Goal: Information Seeking & Learning: Check status

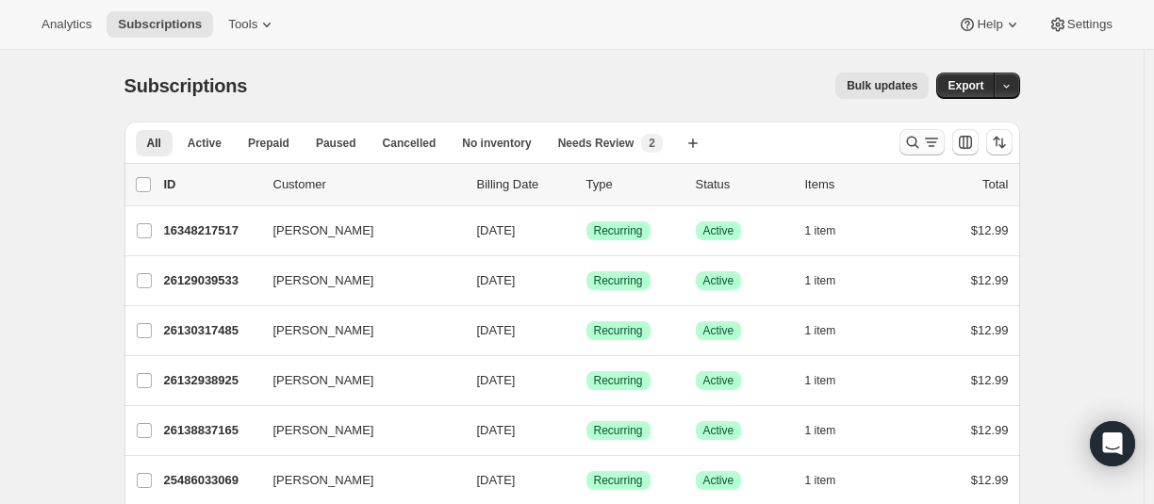
click at [913, 142] on icon "Search and filter results" at bounding box center [912, 142] width 19 height 19
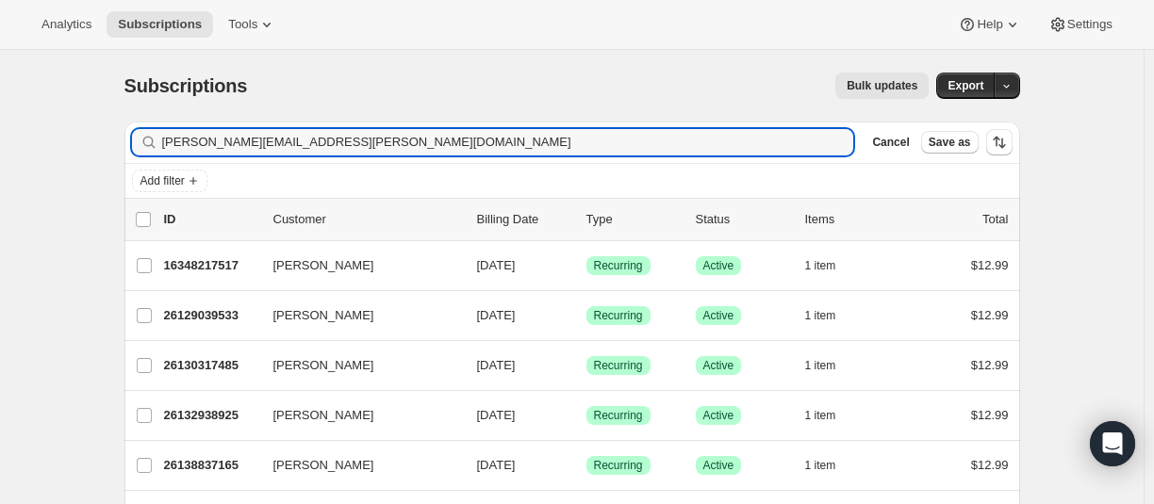
type input "sara.hudson@live.com"
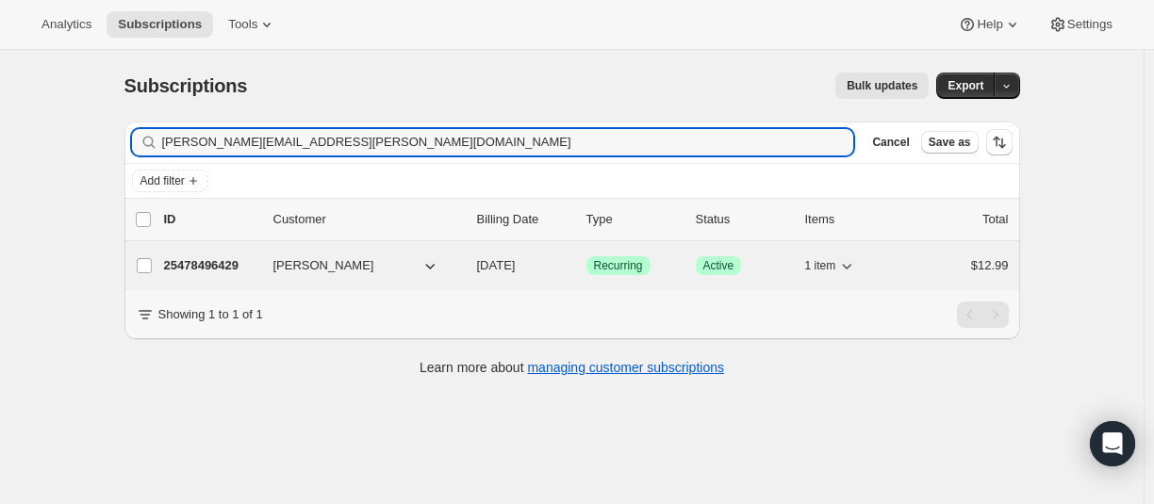
click at [219, 268] on p "25478496429" at bounding box center [211, 265] width 94 height 19
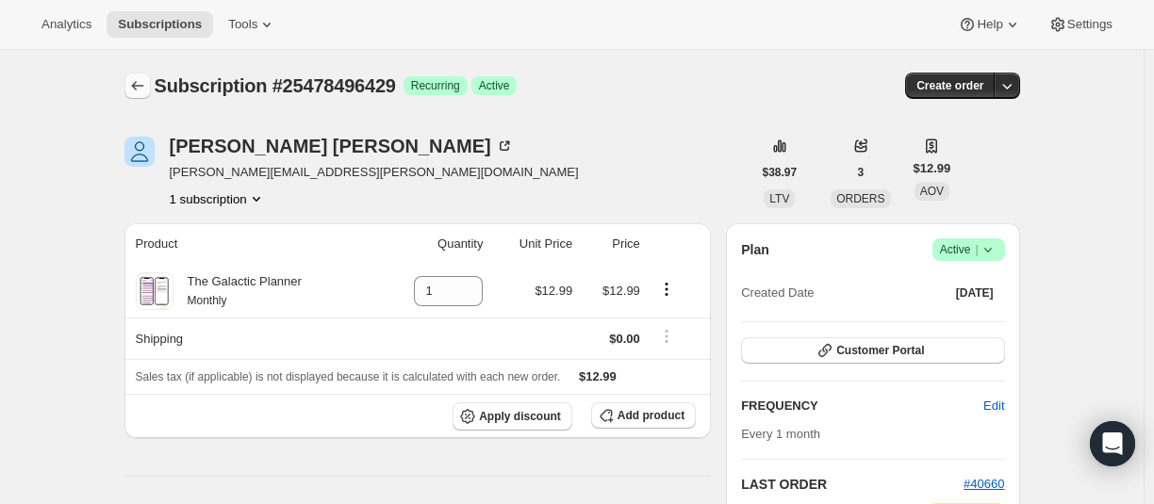
click at [155, 90] on div at bounding box center [139, 86] width 30 height 26
click at [151, 89] on button "Subscriptions" at bounding box center [137, 86] width 26 height 26
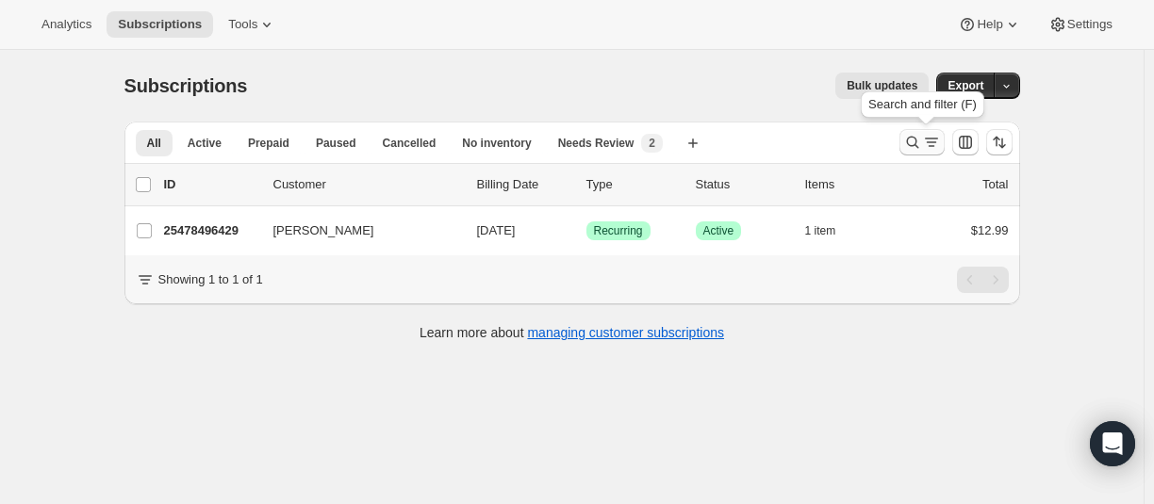
click at [914, 140] on icon "Search and filter results" at bounding box center [912, 142] width 19 height 19
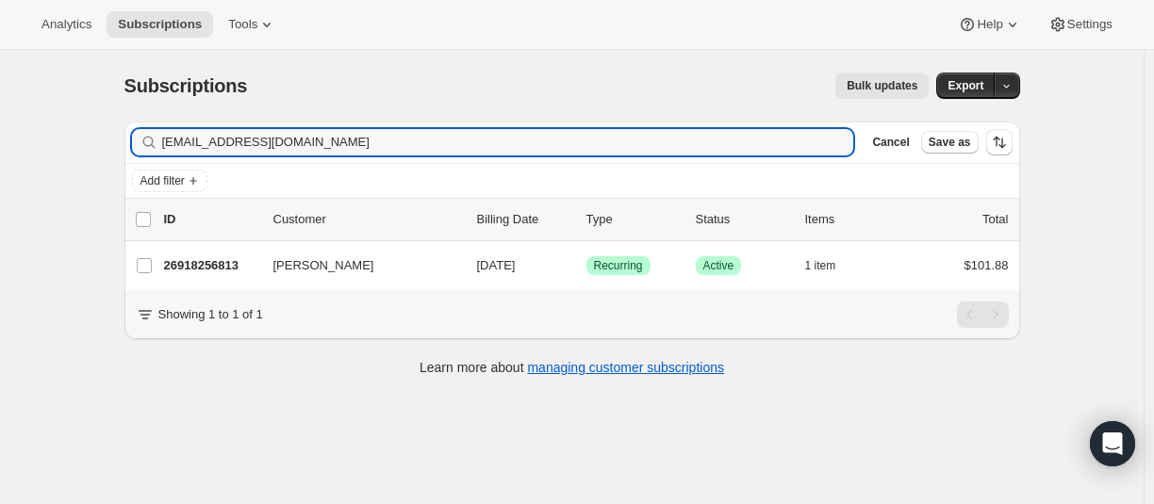
type input "schoonb@yahoo.com"
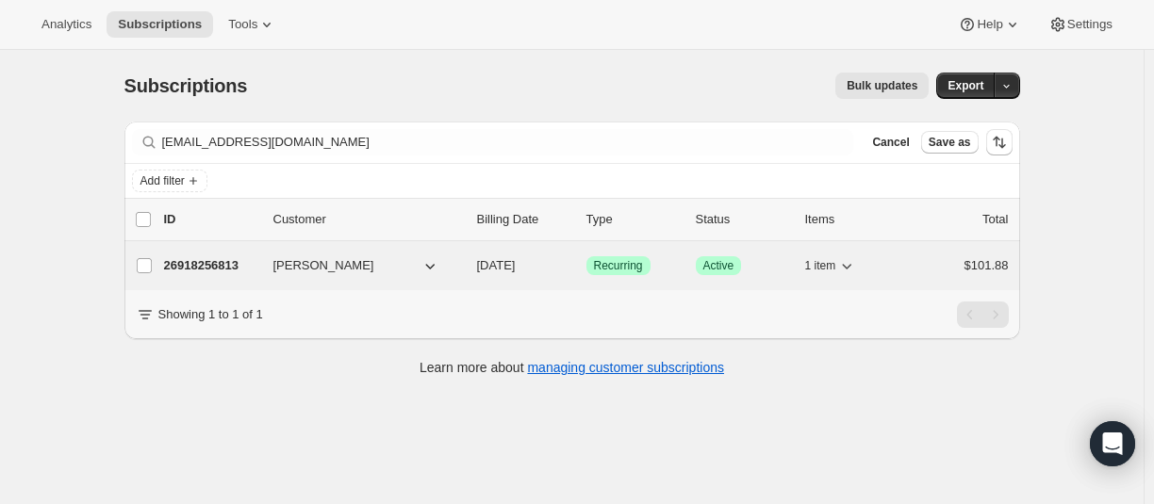
click at [218, 267] on p "26918256813" at bounding box center [211, 265] width 94 height 19
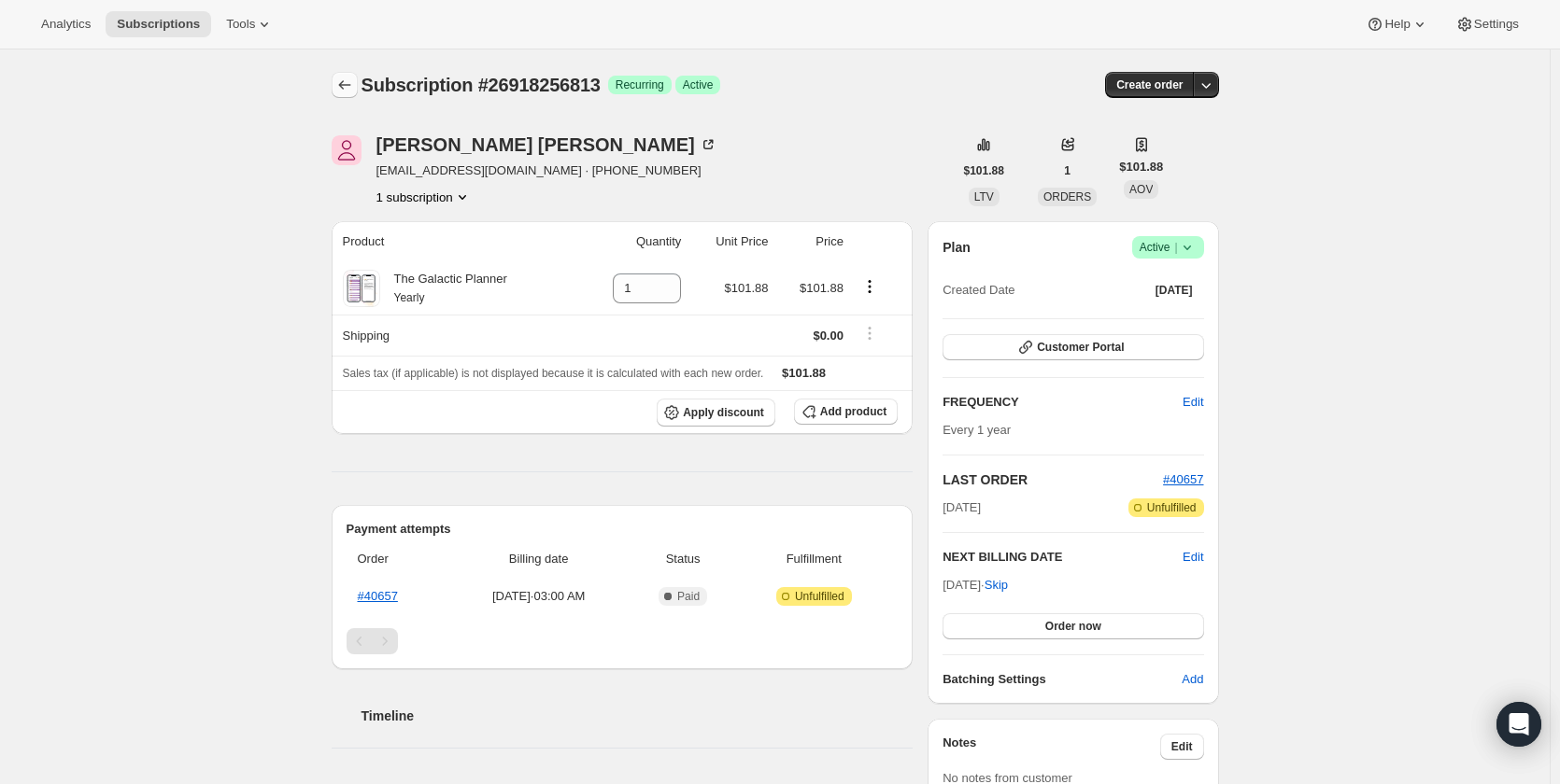
click at [354, 93] on icon "Subscriptions" at bounding box center [345, 84] width 19 height 19
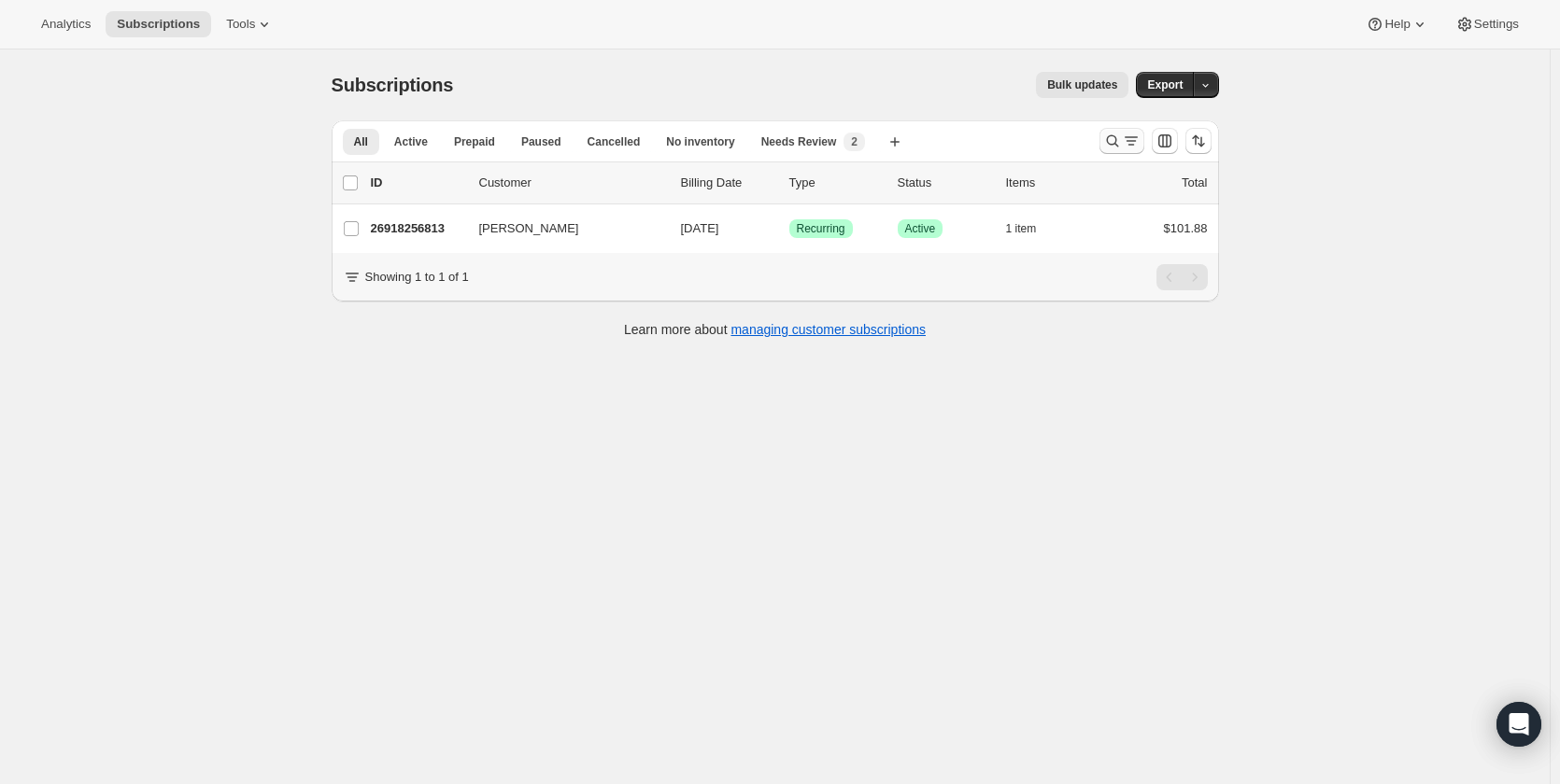
click at [1105, 148] on button "Search and filter results" at bounding box center [1121, 141] width 45 height 26
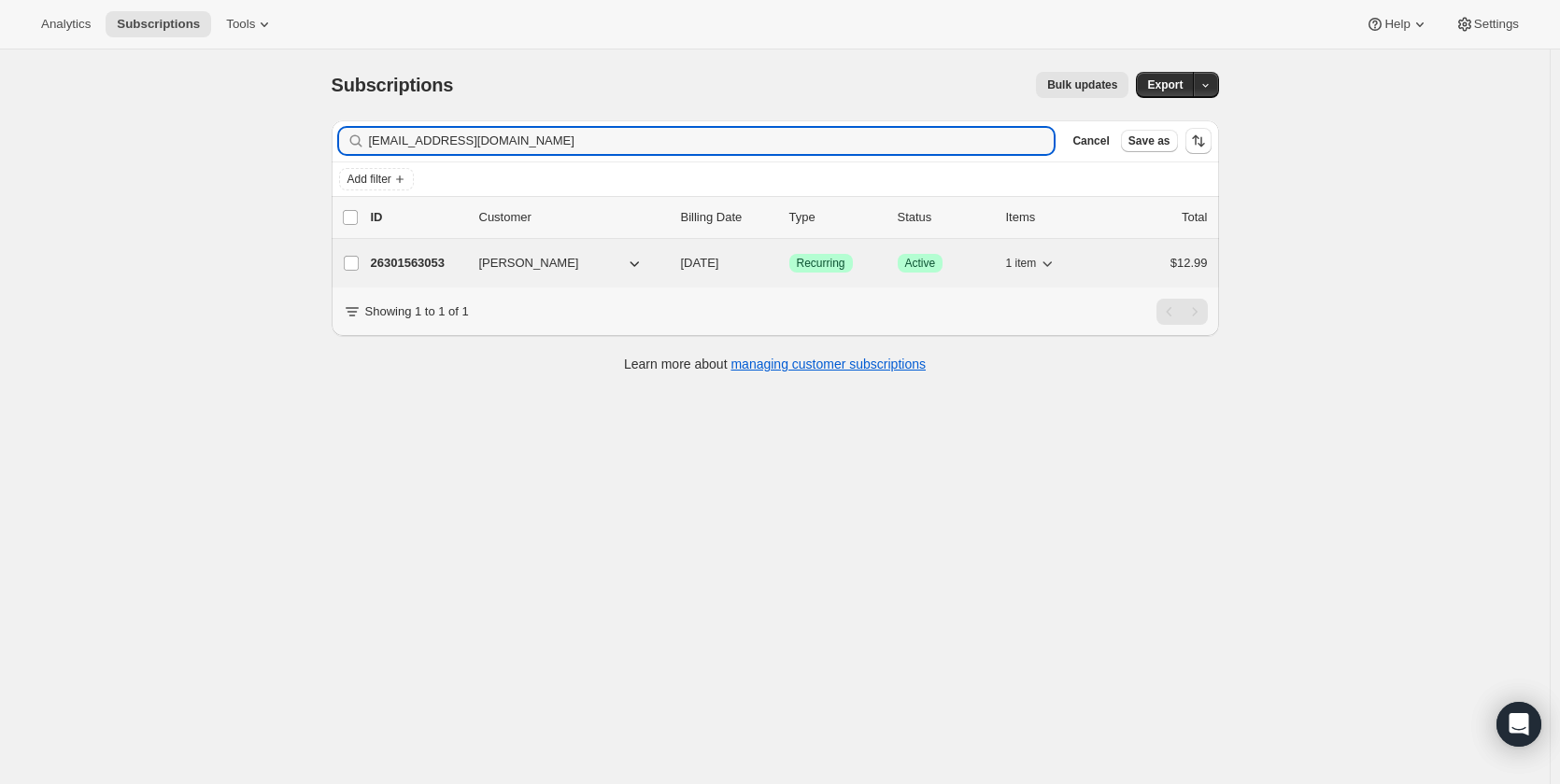
type input "jnfrdoyle@hotmail.com"
click at [411, 261] on p "26301563053" at bounding box center [417, 262] width 93 height 19
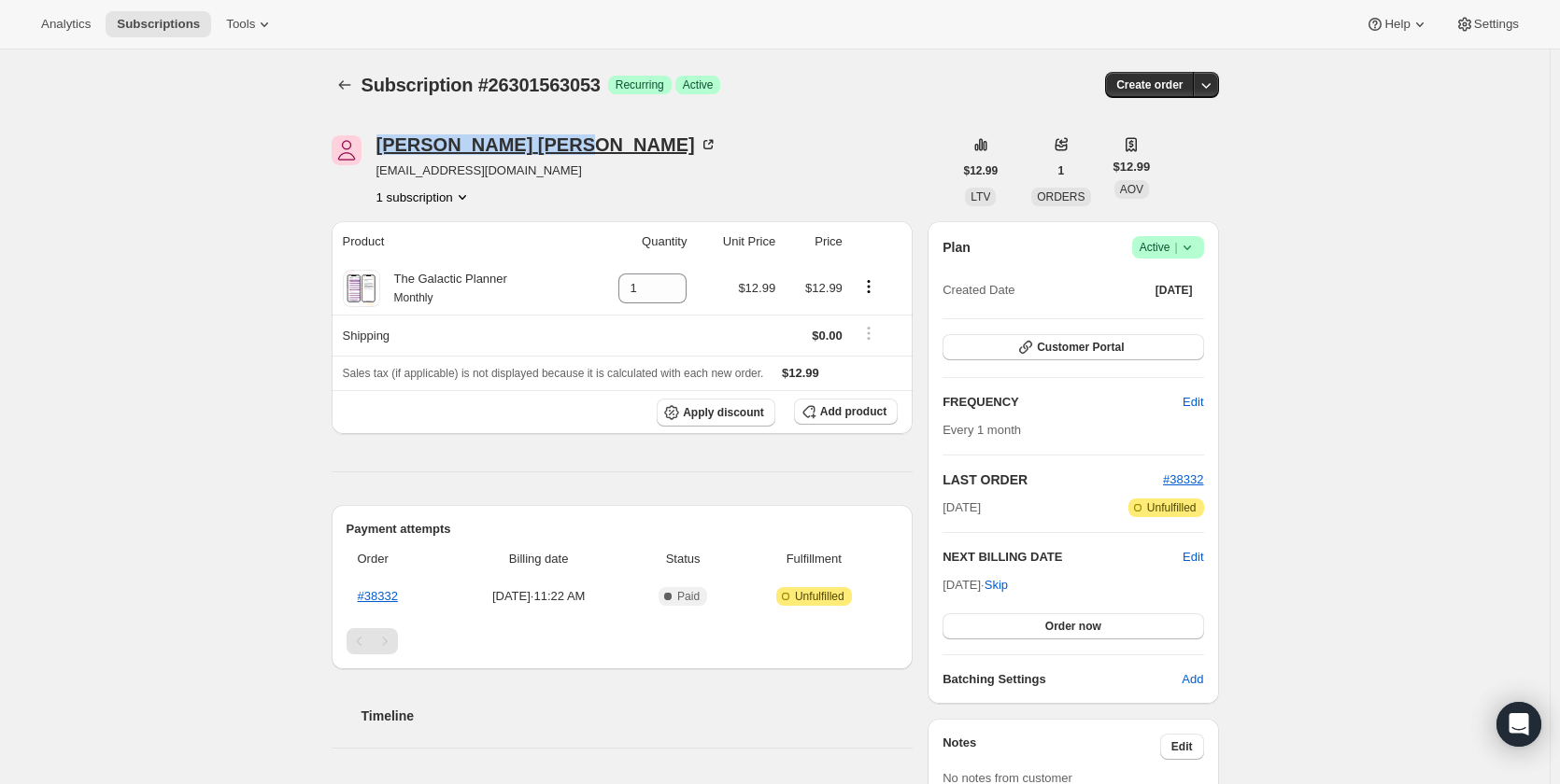
drag, startPoint x: 374, startPoint y: 144, endPoint x: 509, endPoint y: 144, distance: 135.0
click at [509, 144] on div "Jennifer Doyle jnfrdoyle@hotmail.com 1 subscription" at bounding box center [642, 171] width 621 height 71
copy div "Jennifer Doyle"
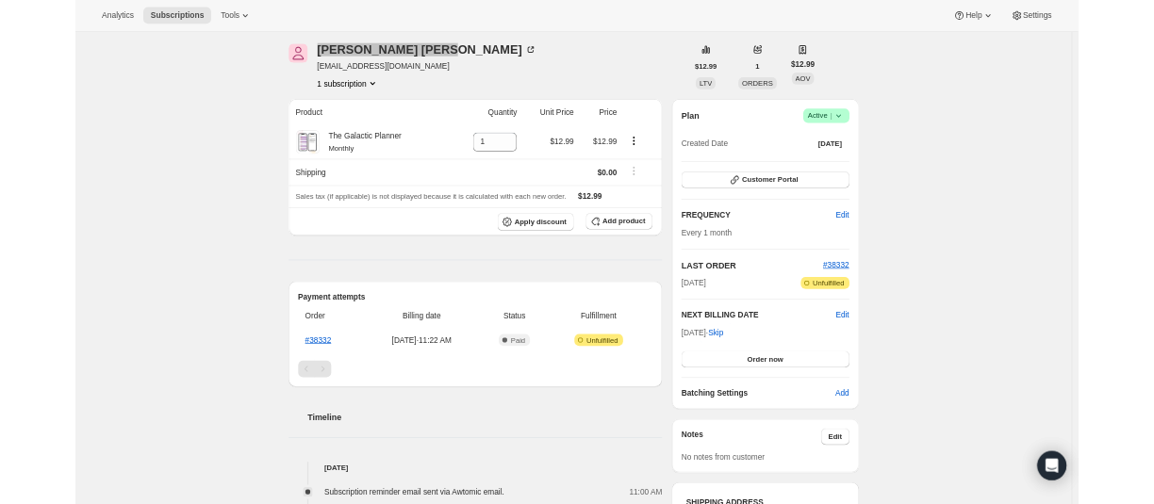
scroll to position [56, 0]
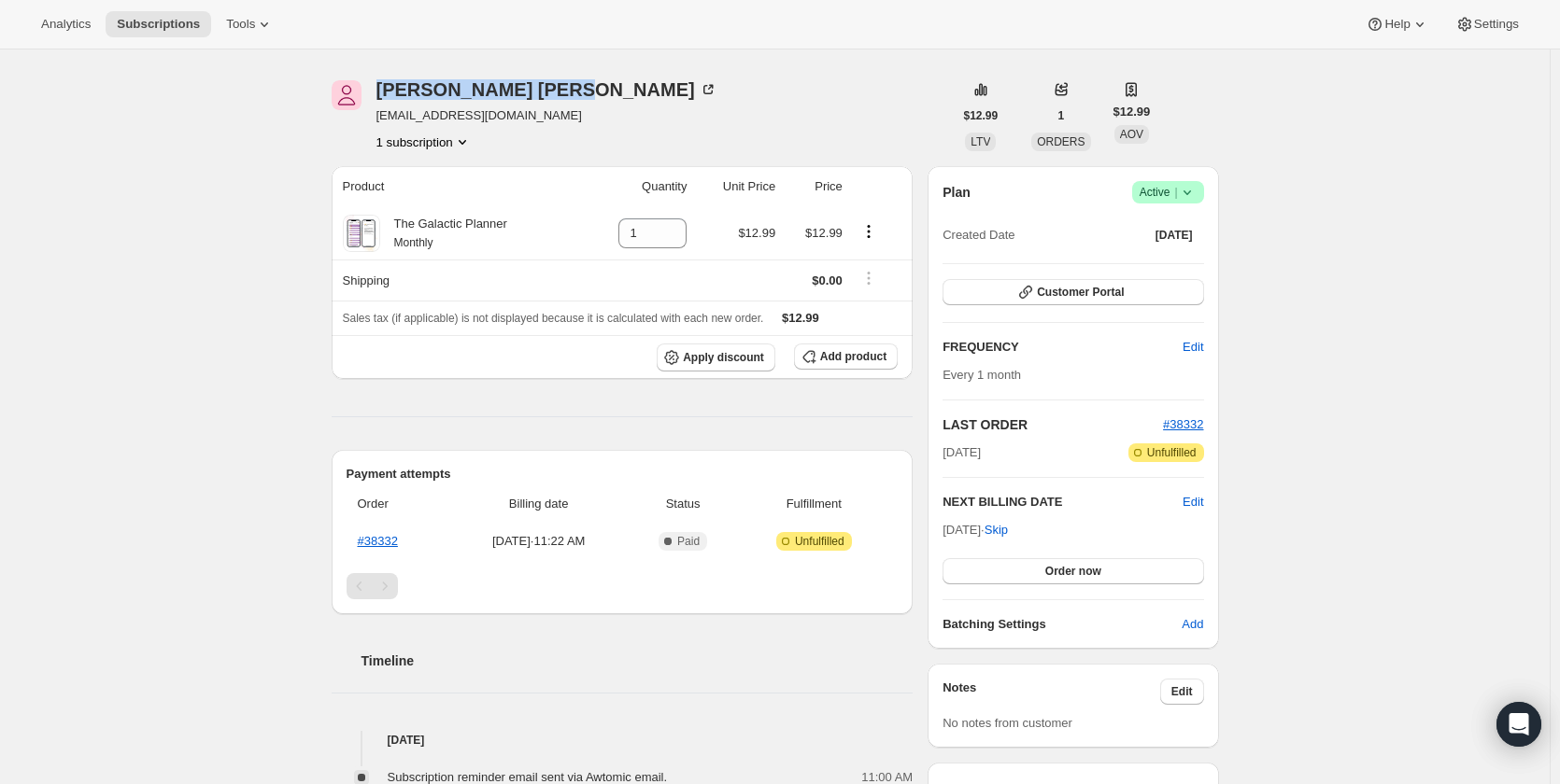
copy div "Jennifer Doyle"
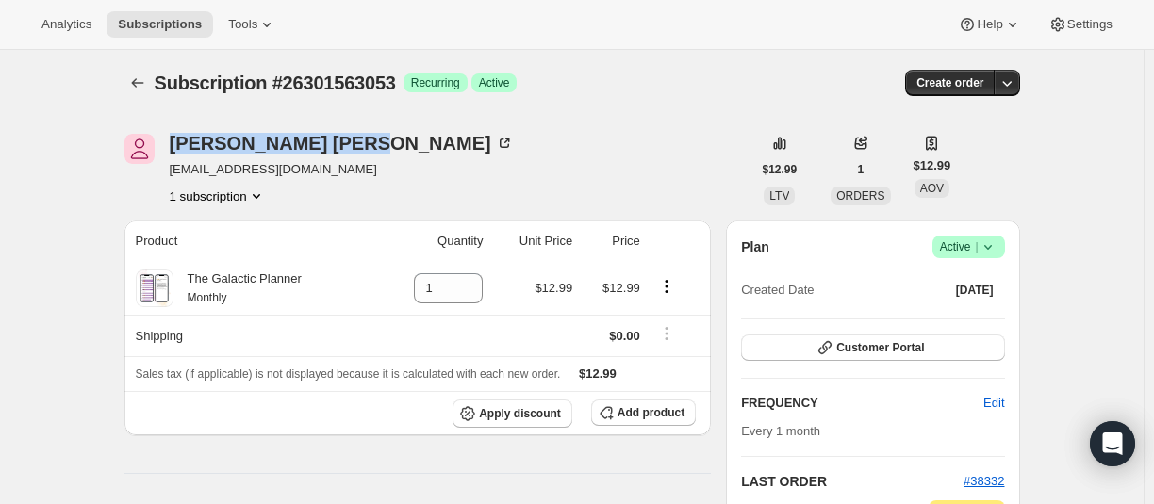
scroll to position [0, 0]
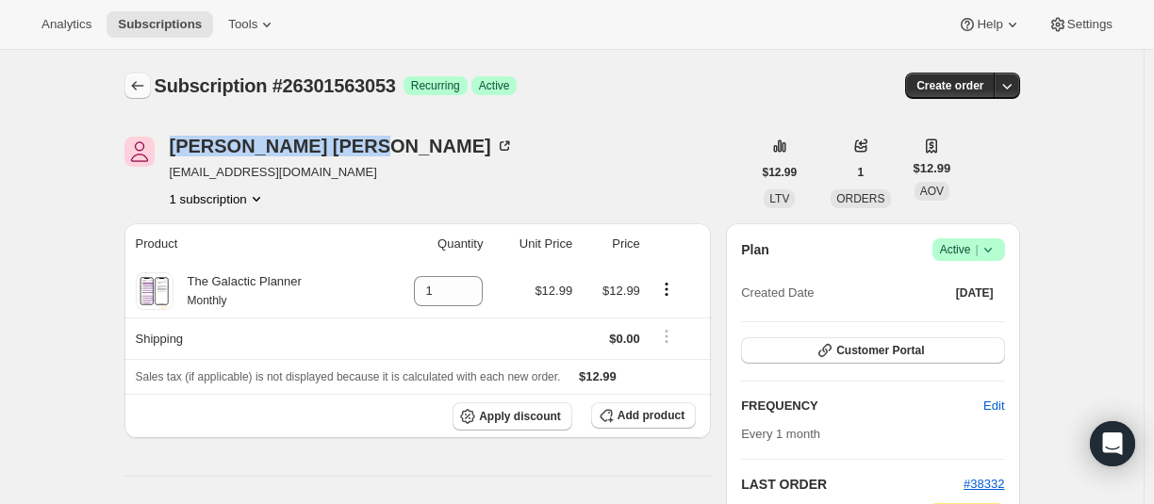
click at [138, 88] on icon "Subscriptions" at bounding box center [137, 85] width 12 height 9
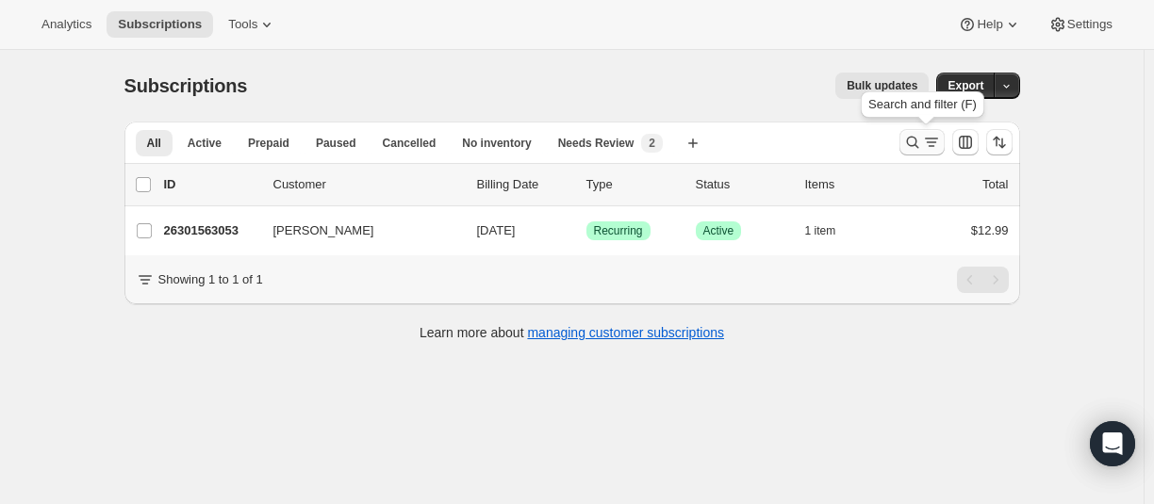
click at [912, 145] on icon "Search and filter results" at bounding box center [912, 142] width 19 height 19
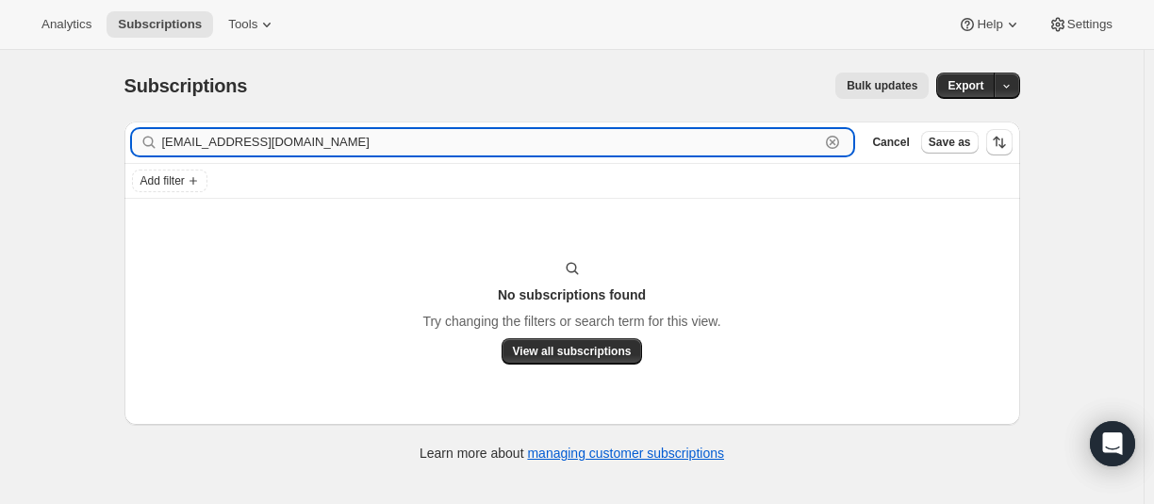
click at [282, 154] on input "[EMAIL_ADDRESS][DOMAIN_NAME]" at bounding box center [491, 142] width 658 height 26
paste input "26923991213"
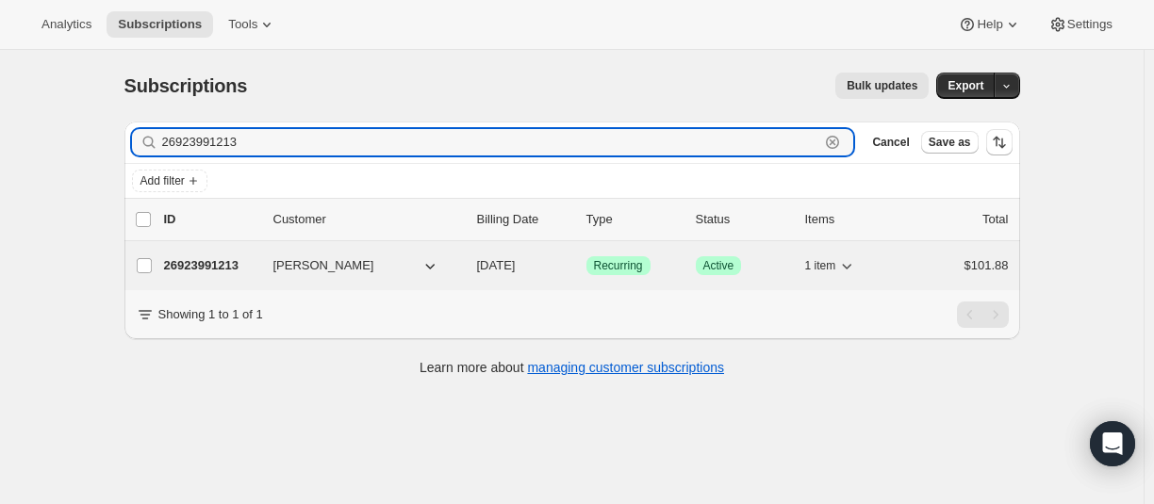
type input "26923991213"
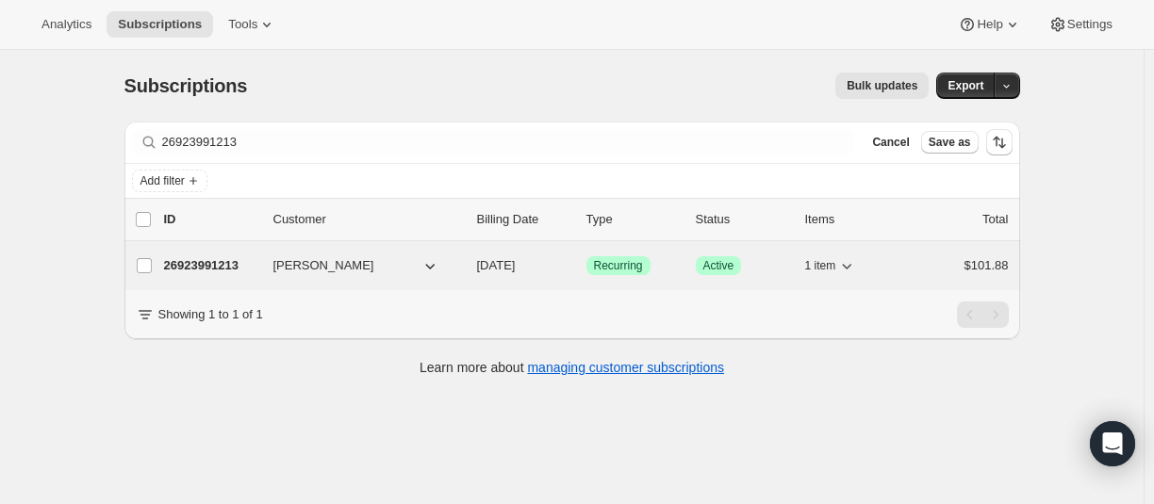
click at [202, 265] on p "26923991213" at bounding box center [211, 265] width 94 height 19
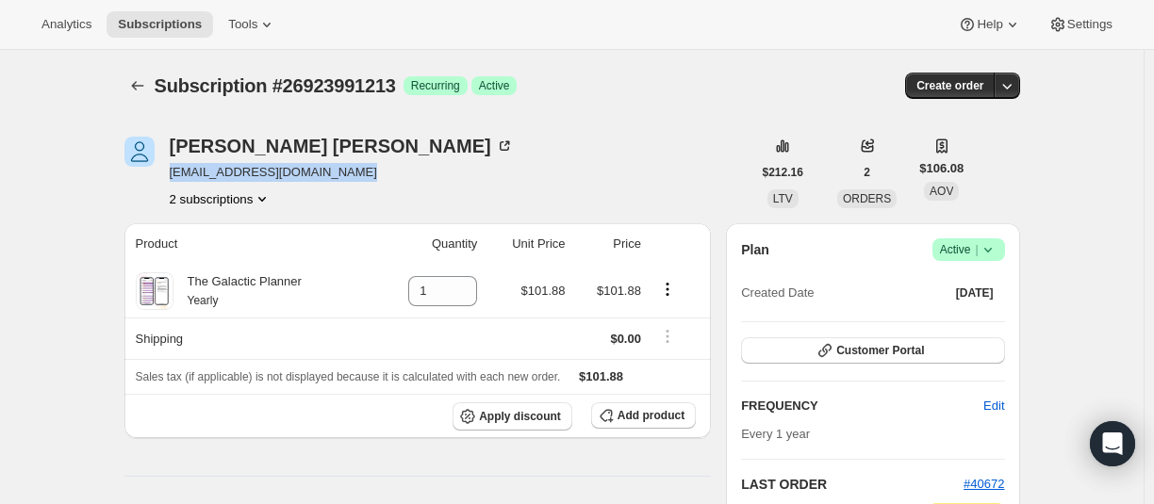
drag, startPoint x: 358, startPoint y: 173, endPoint x: 174, endPoint y: 177, distance: 183.9
click at [174, 177] on div "Dianne Johnson rubrics.doting.0x@icloud.com 2 subscriptions" at bounding box center [437, 173] width 627 height 72
copy span "[EMAIL_ADDRESS][DOMAIN_NAME]"
click at [147, 75] on button "Subscriptions" at bounding box center [137, 86] width 26 height 26
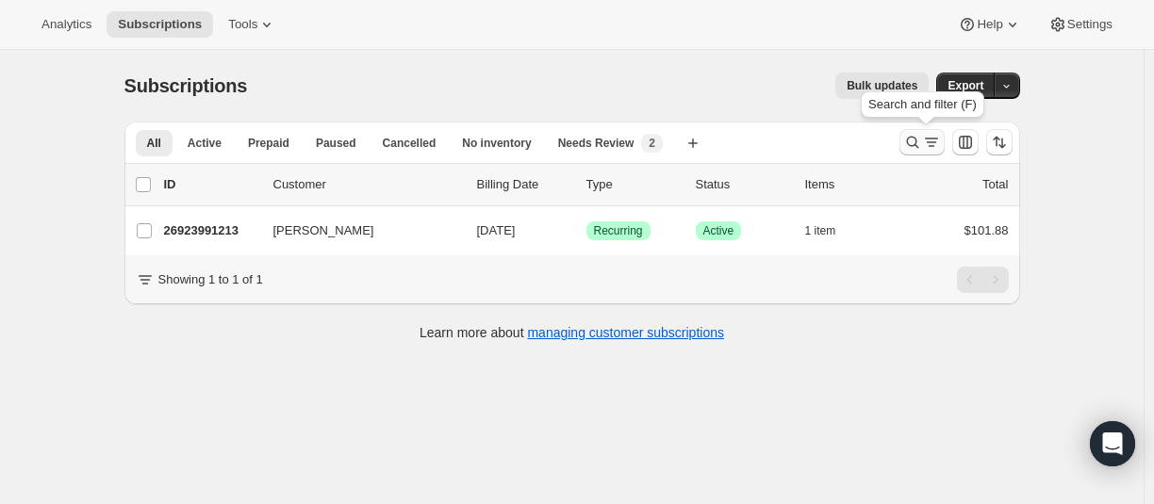
click at [913, 148] on icon "Search and filter results" at bounding box center [912, 142] width 19 height 19
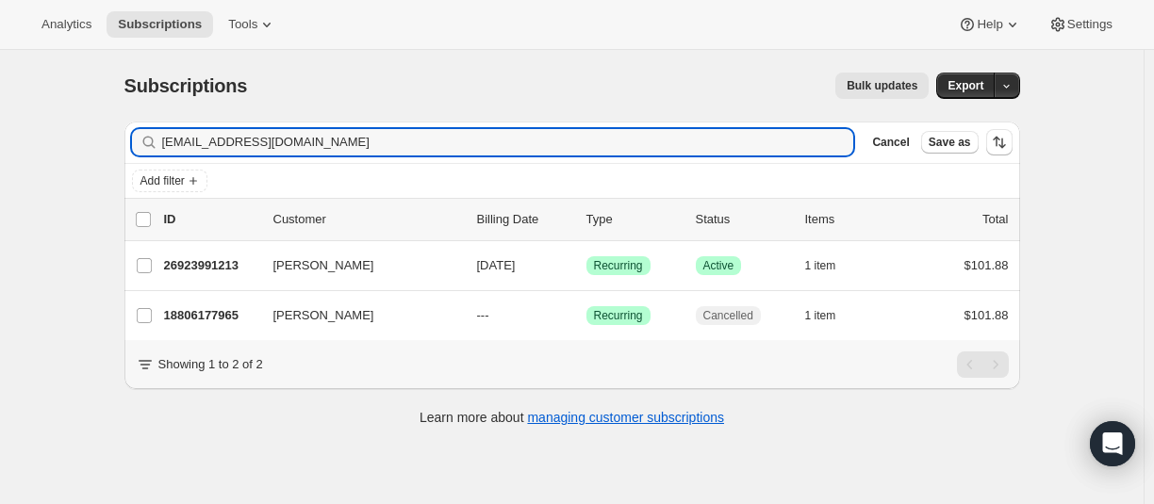
type input "[EMAIL_ADDRESS][DOMAIN_NAME]"
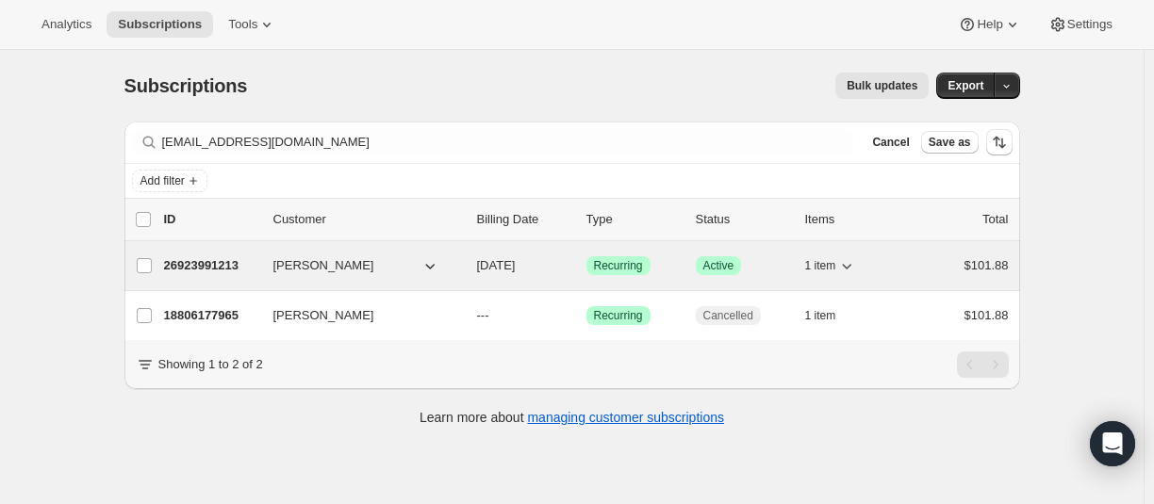
click at [210, 266] on p "26923991213" at bounding box center [211, 265] width 94 height 19
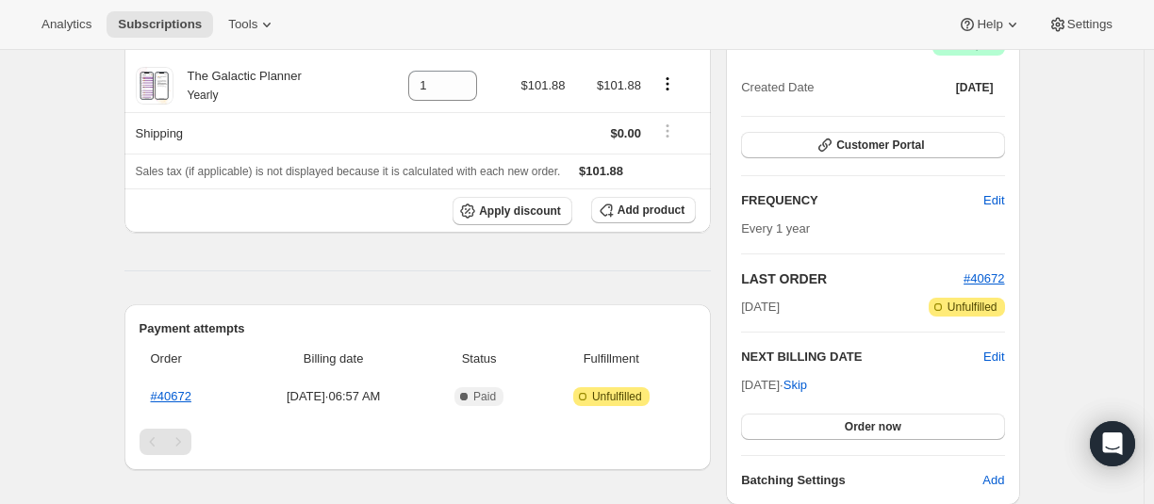
scroll to position [94, 0]
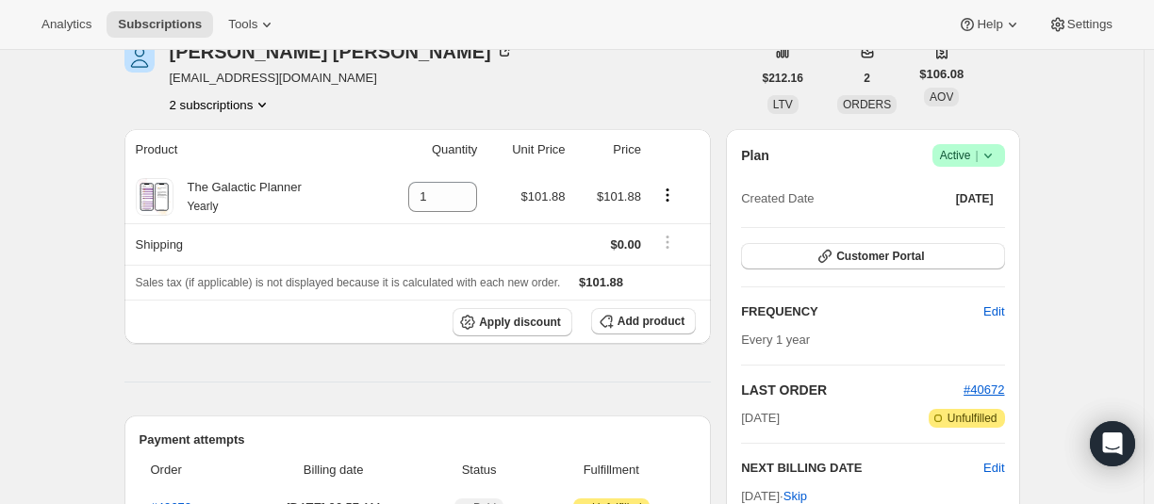
click at [197, 106] on button "2 subscriptions" at bounding box center [221, 104] width 103 height 19
click at [190, 138] on span "18806177965" at bounding box center [195, 140] width 75 height 14
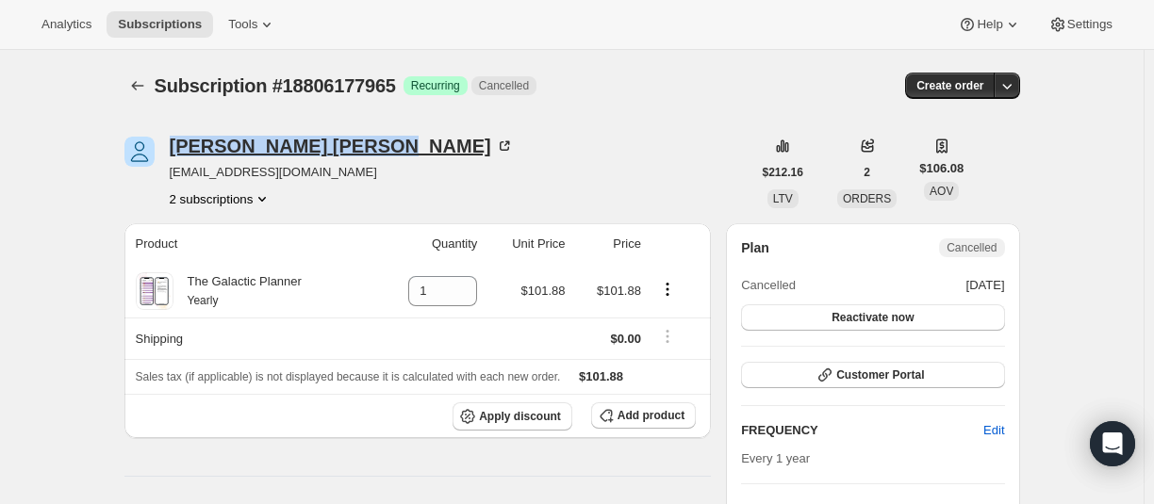
drag, startPoint x: 165, startPoint y: 133, endPoint x: 320, endPoint y: 137, distance: 154.7
copy div "[PERSON_NAME]"
click at [219, 201] on button "2 subscriptions" at bounding box center [221, 199] width 103 height 19
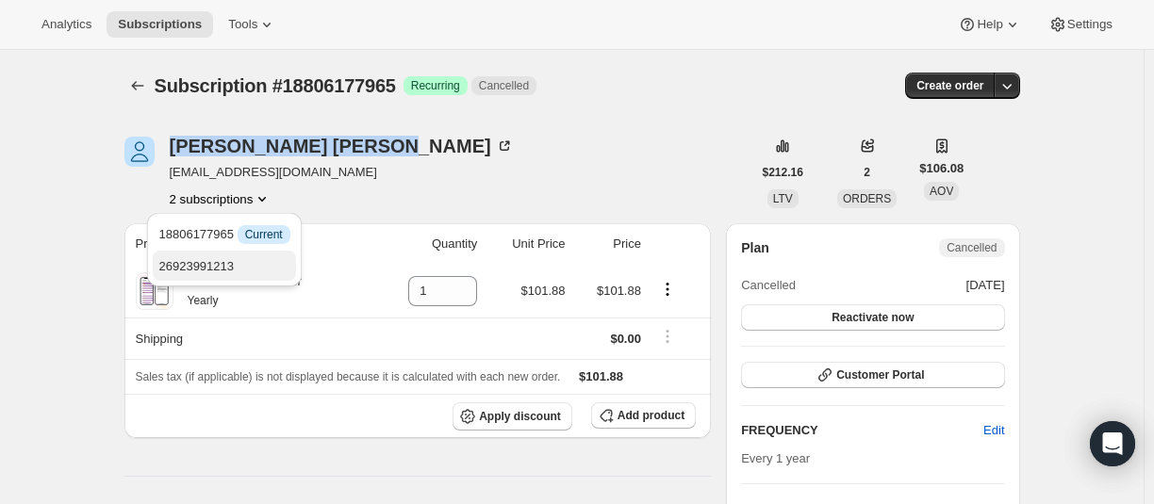
click at [199, 269] on span "26923991213" at bounding box center [195, 266] width 75 height 14
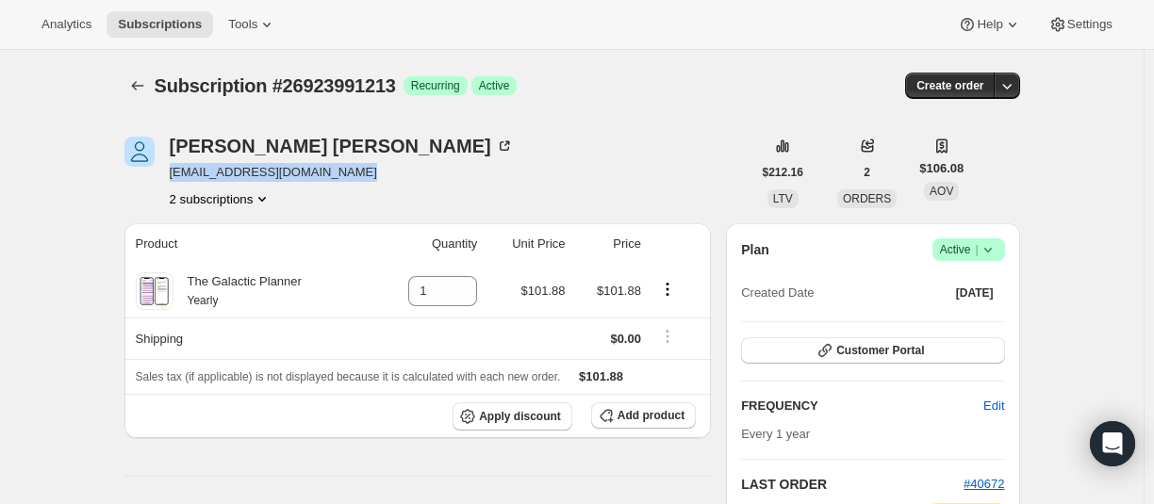
drag, startPoint x: 173, startPoint y: 172, endPoint x: 362, endPoint y: 172, distance: 188.6
click at [362, 172] on div "Dianne Johnson rubrics.doting.0x@icloud.com 2 subscriptions" at bounding box center [437, 173] width 627 height 72
copy span "[EMAIL_ADDRESS][DOMAIN_NAME]"
click at [216, 201] on button "2 subscriptions" at bounding box center [221, 199] width 103 height 19
click at [204, 227] on span "18806177965" at bounding box center [195, 234] width 75 height 14
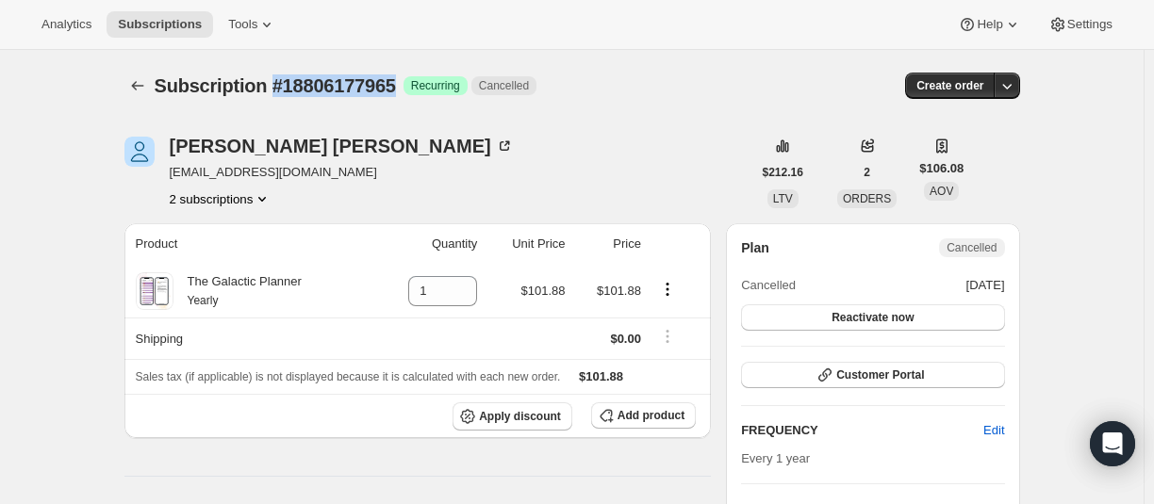
drag, startPoint x: 420, startPoint y: 89, endPoint x: 283, endPoint y: 87, distance: 136.7
click at [283, 87] on div "Subscription #18806177965 Success Recurring Cancelled" at bounding box center [432, 86] width 555 height 26
copy span "#18806177965"
click at [241, 197] on button "2 subscriptions" at bounding box center [221, 199] width 103 height 19
click at [190, 272] on span "26923991213" at bounding box center [195, 266] width 75 height 14
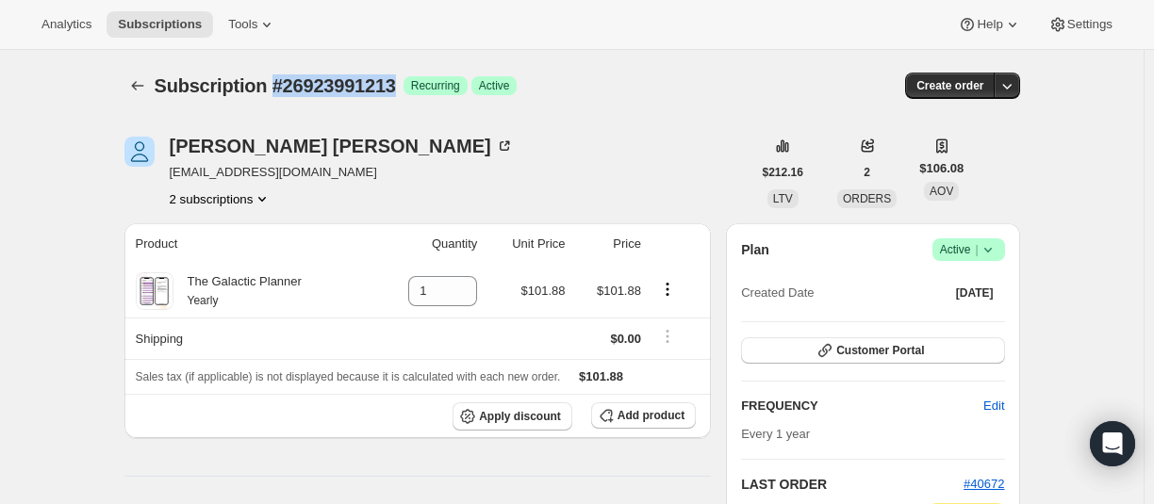
drag, startPoint x: 284, startPoint y: 86, endPoint x: 413, endPoint y: 91, distance: 129.3
click at [396, 91] on span "Subscription #26923991213" at bounding box center [275, 85] width 241 height 21
copy span "#26923991213"
click at [139, 85] on icon "Subscriptions" at bounding box center [137, 85] width 19 height 19
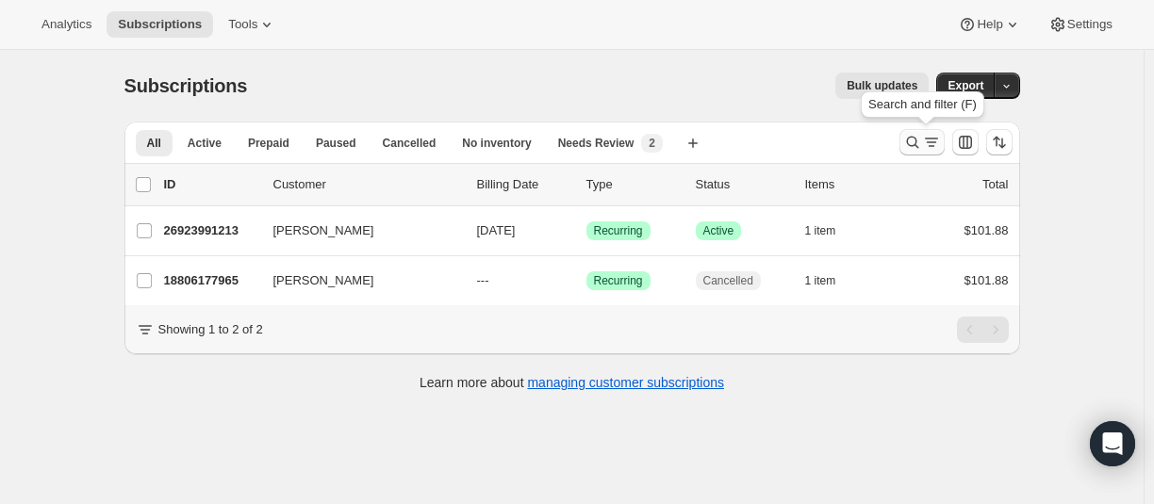
click at [917, 145] on icon "Search and filter results" at bounding box center [912, 142] width 19 height 19
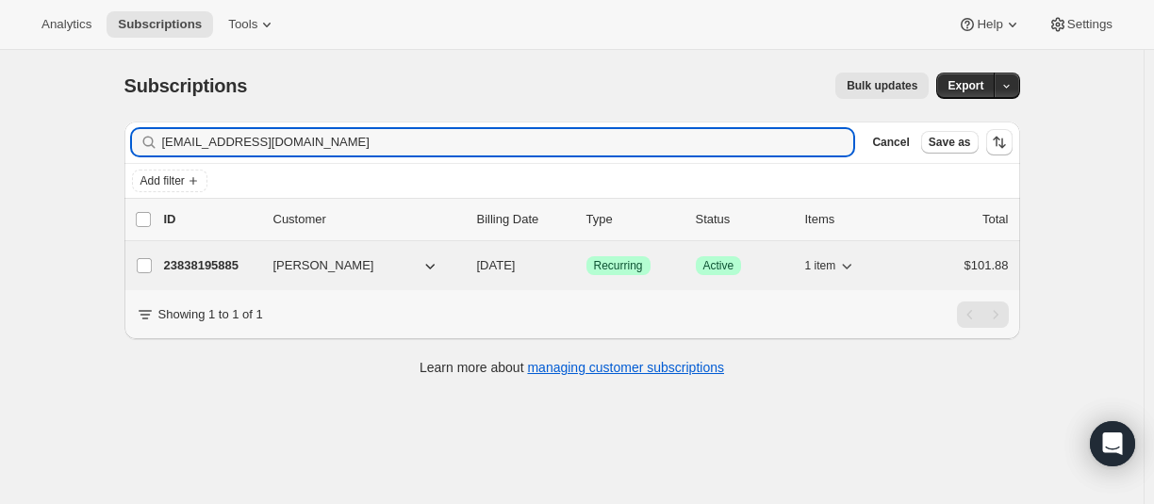
type input "mjaskula92@yahoo.com"
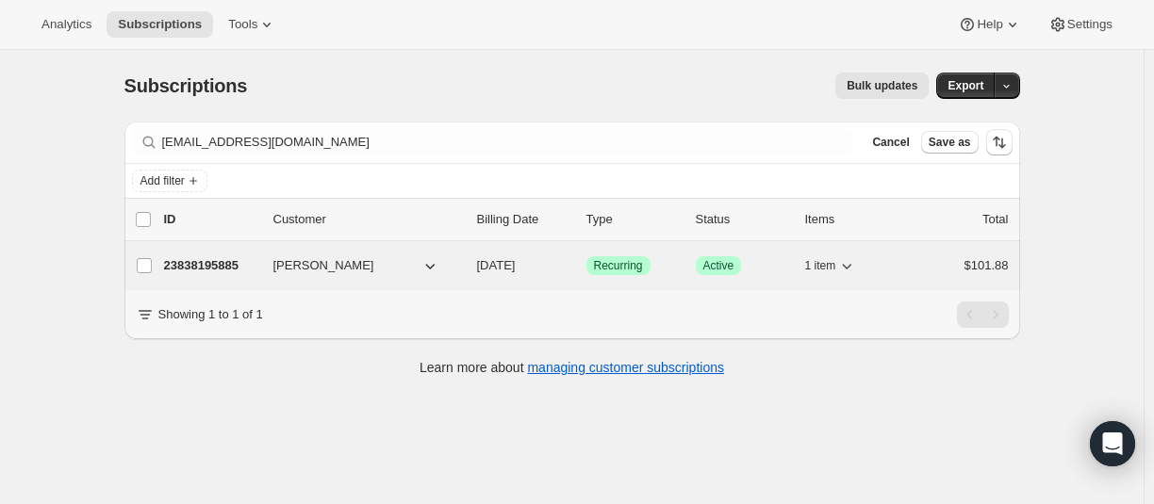
click at [212, 266] on p "23838195885" at bounding box center [211, 265] width 94 height 19
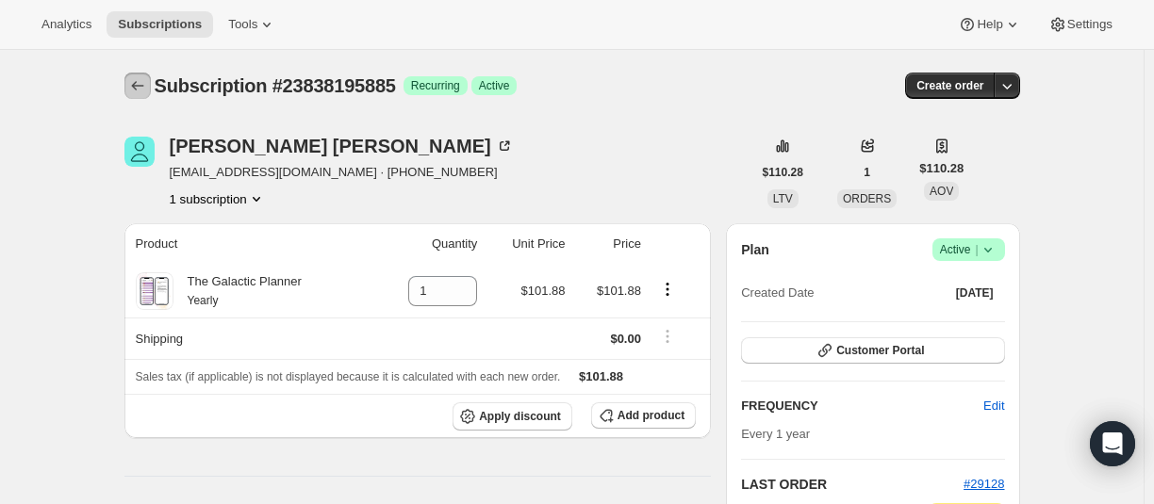
click at [140, 82] on icon "Subscriptions" at bounding box center [137, 85] width 19 height 19
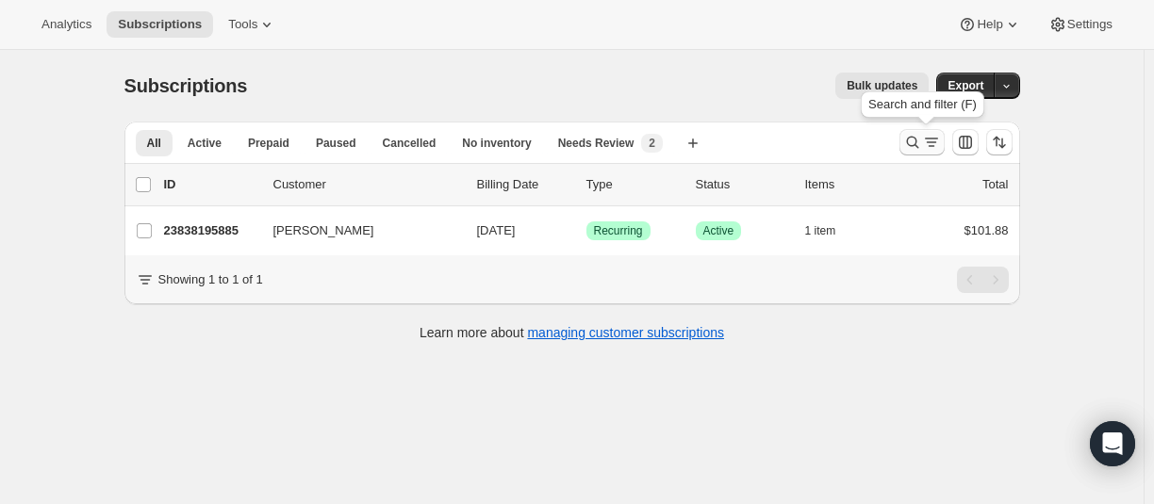
click at [907, 140] on icon "Search and filter results" at bounding box center [912, 142] width 19 height 19
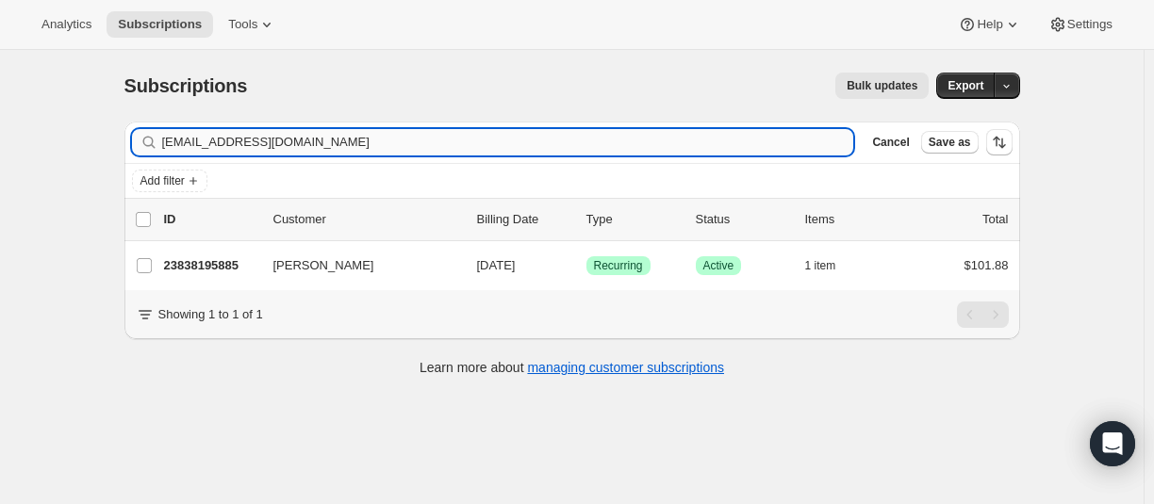
click at [363, 148] on input "mjaskula92@yahoo.com" at bounding box center [508, 142] width 692 height 26
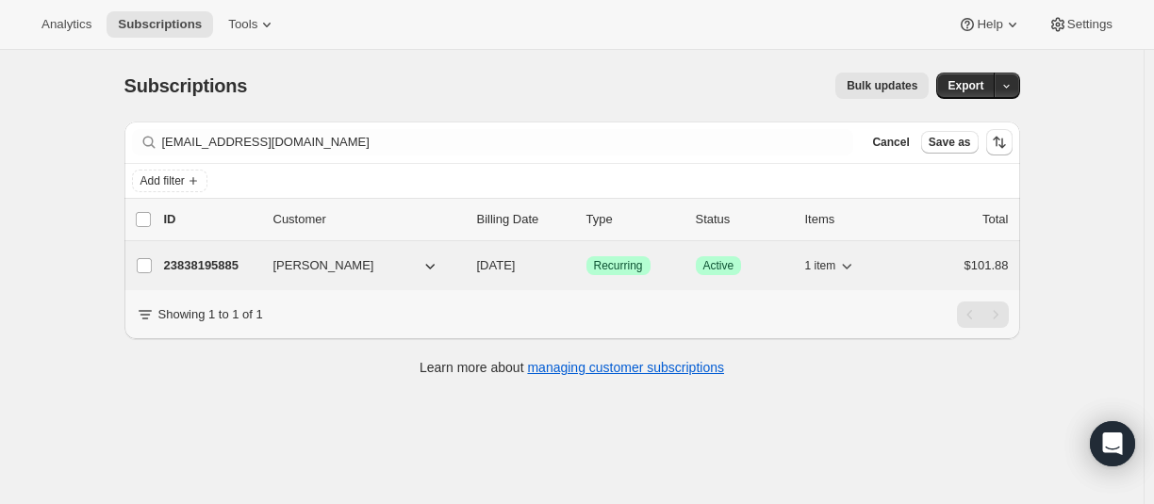
click at [216, 267] on p "23838195885" at bounding box center [211, 265] width 94 height 19
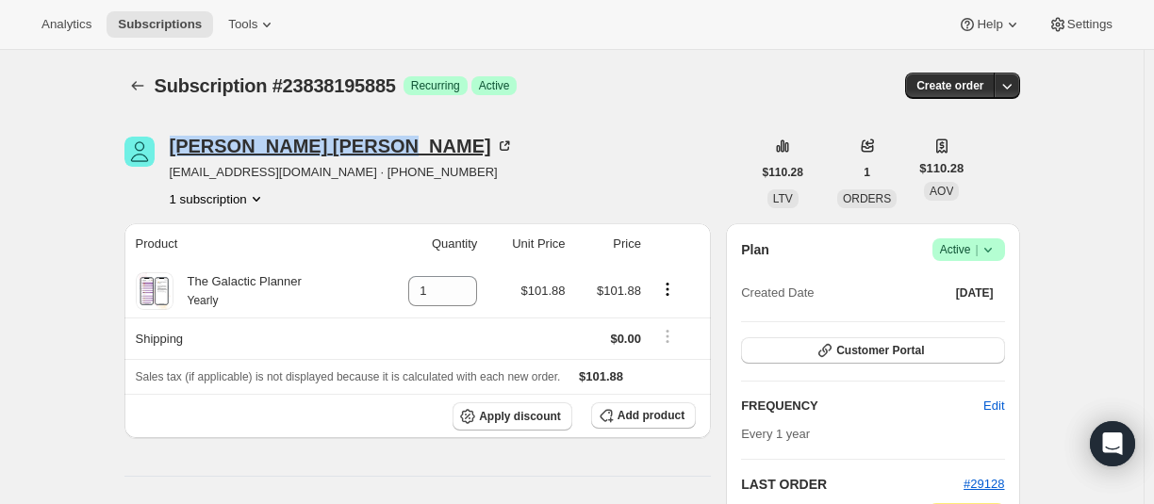
drag, startPoint x: 166, startPoint y: 142, endPoint x: 324, endPoint y: 152, distance: 158.7
click at [324, 152] on div "Michelle Jaskula mjaskula92@yahoo.com · +16822829541 1 subscription" at bounding box center [437, 173] width 627 height 72
copy div "Michelle Jaskula"
click at [133, 82] on icon "Subscriptions" at bounding box center [137, 85] width 19 height 19
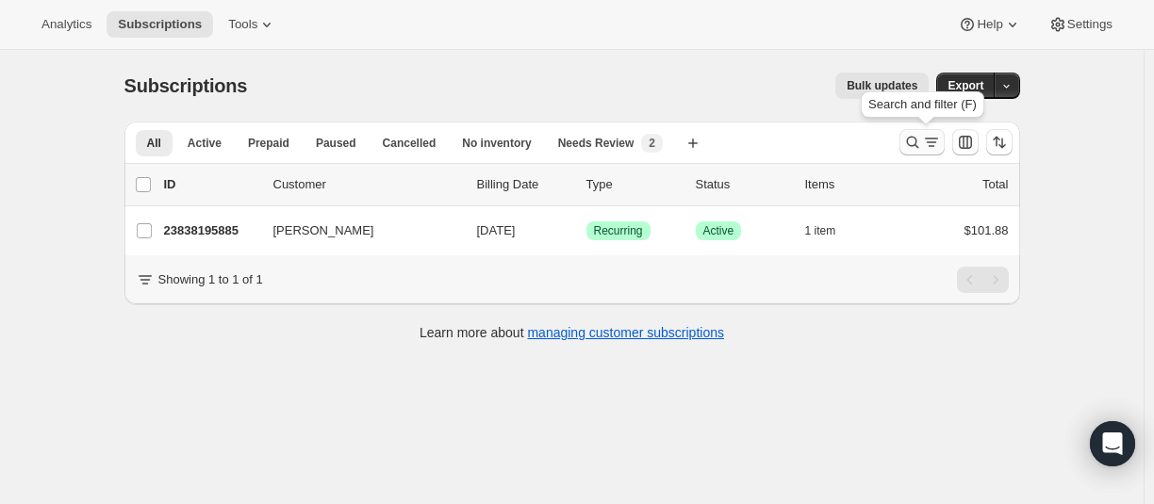
click at [914, 140] on icon "Search and filter results" at bounding box center [912, 142] width 19 height 19
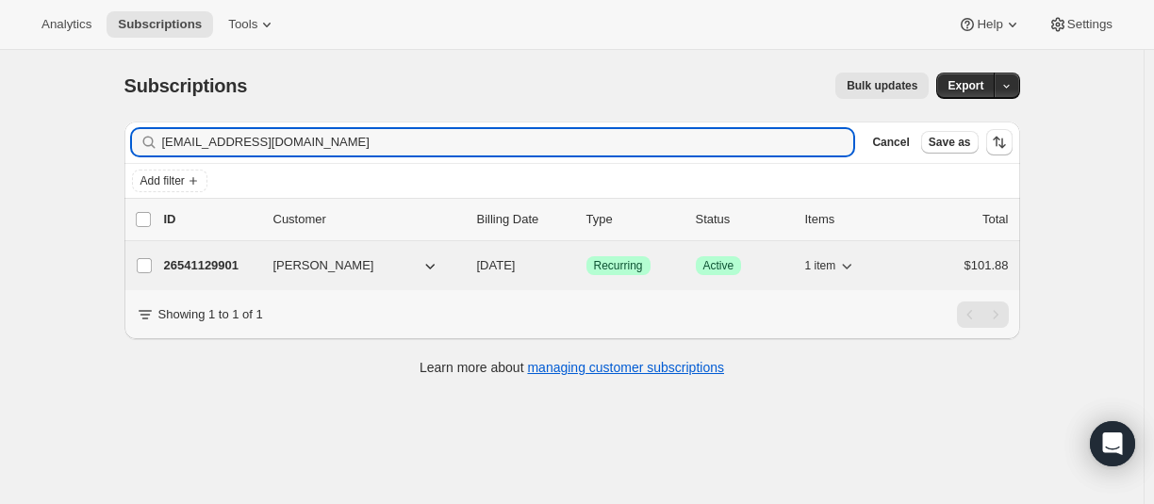
type input "[EMAIL_ADDRESS][DOMAIN_NAME]"
click at [198, 265] on p "26541129901" at bounding box center [211, 265] width 94 height 19
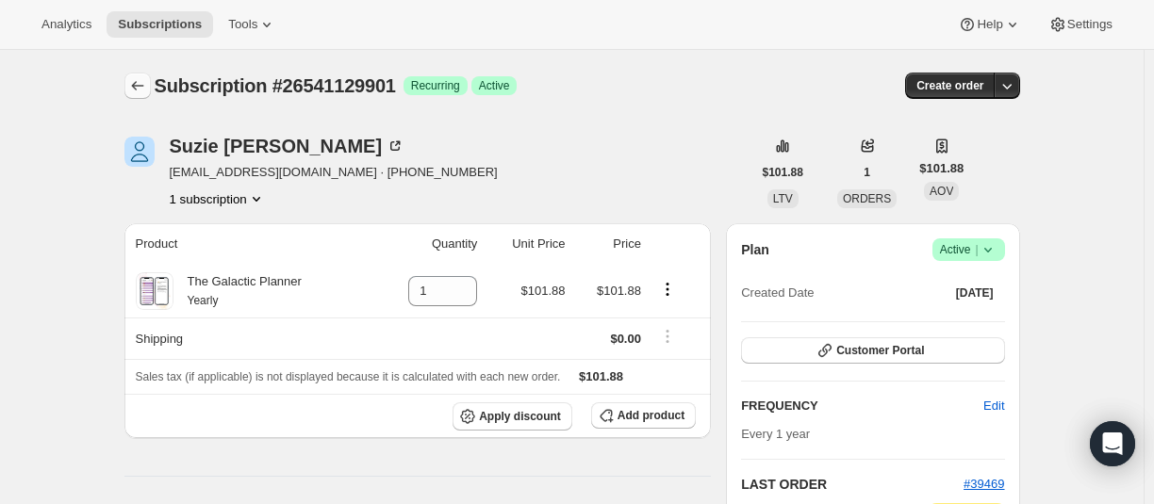
click at [136, 90] on icon "Subscriptions" at bounding box center [137, 85] width 19 height 19
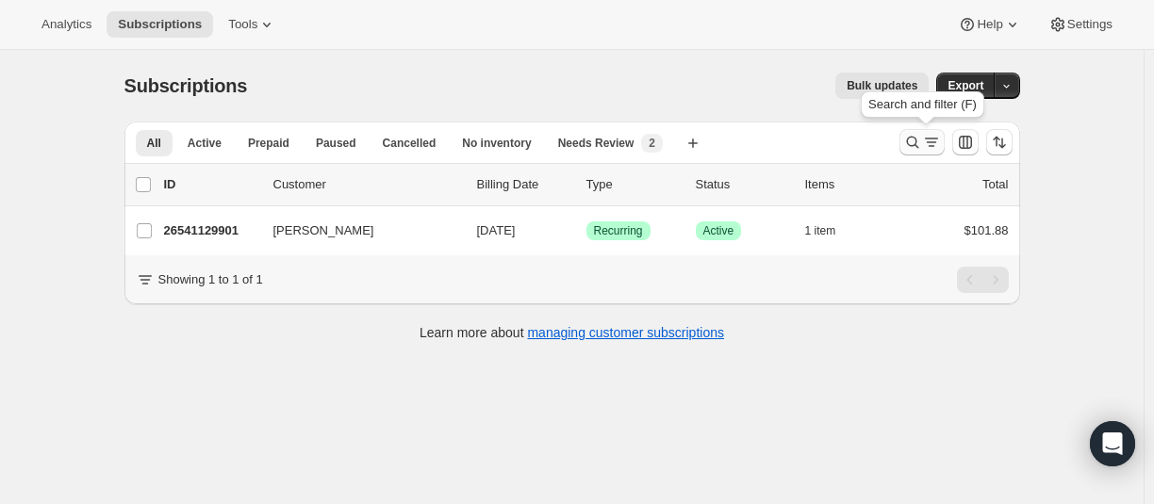
click at [917, 145] on icon "Search and filter results" at bounding box center [912, 142] width 19 height 19
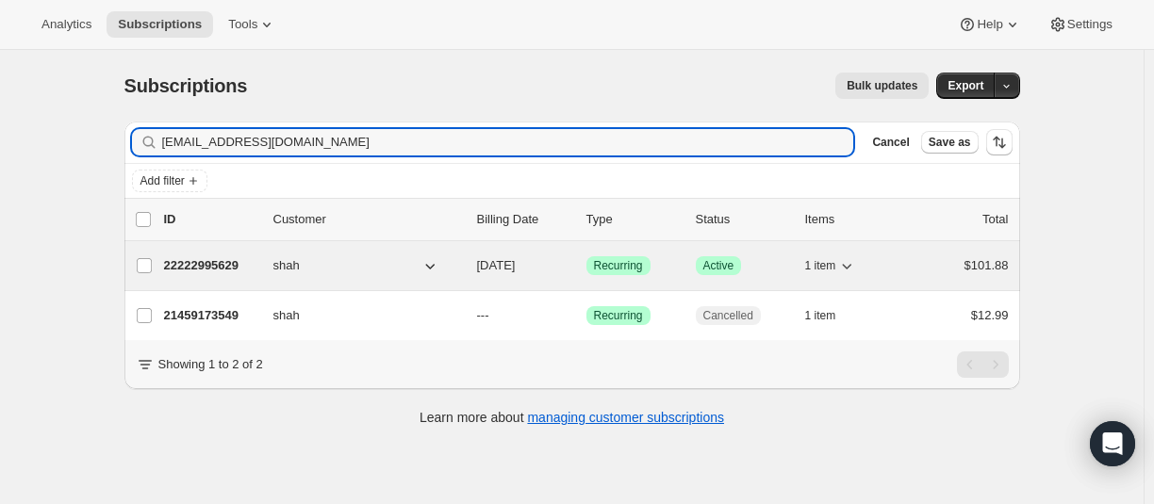
type input "dnshah1@yahoo.com"
click at [204, 263] on p "22222995629" at bounding box center [211, 265] width 94 height 19
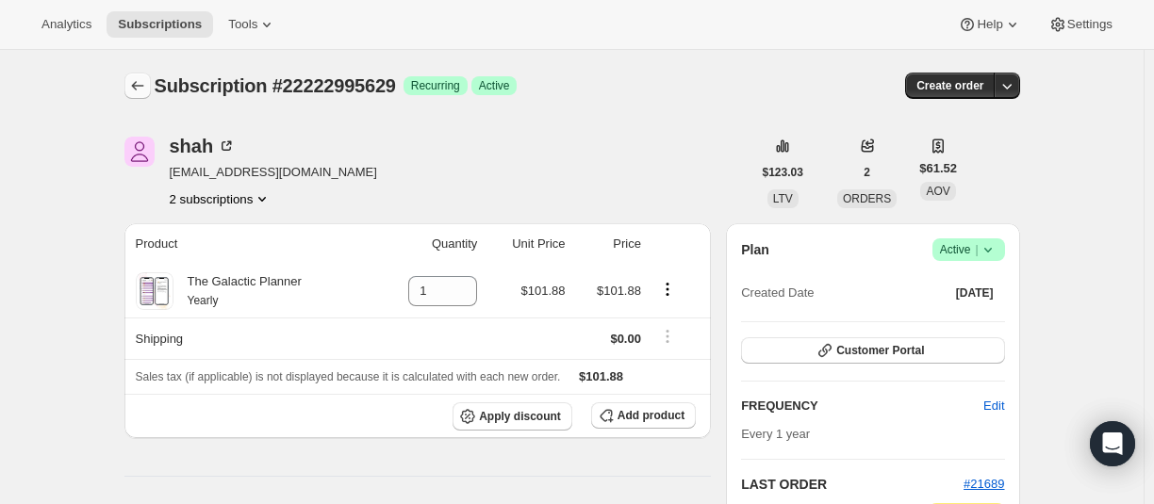
click at [140, 83] on icon "Subscriptions" at bounding box center [137, 85] width 19 height 19
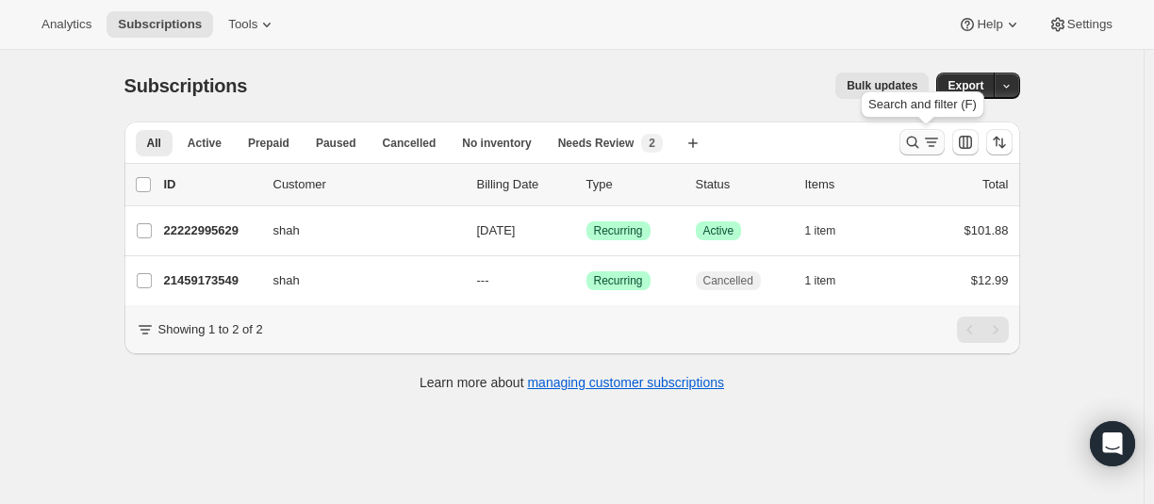
click at [918, 139] on icon "Search and filter results" at bounding box center [912, 143] width 12 height 12
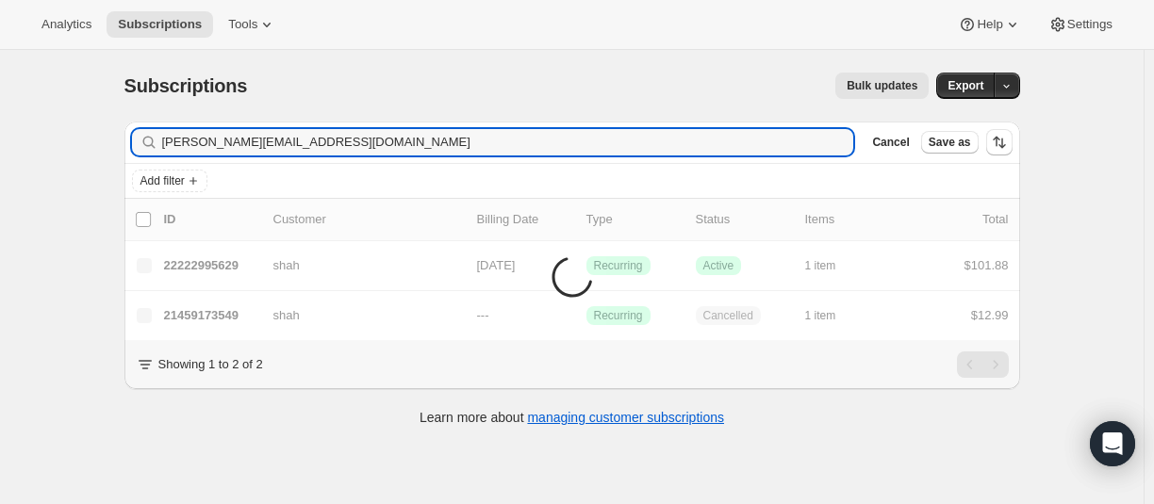
type input "[PERSON_NAME][EMAIL_ADDRESS][DOMAIN_NAME]"
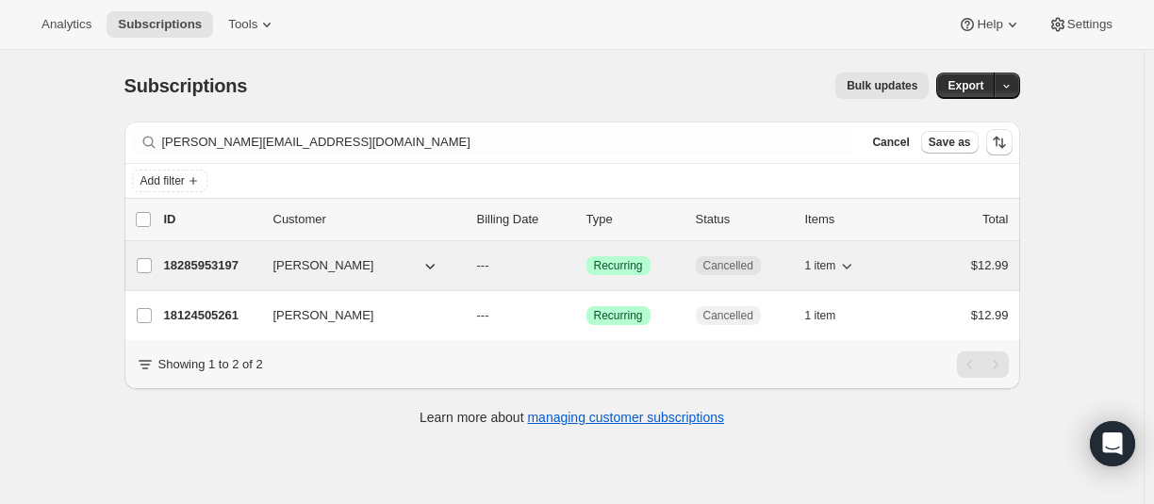
click at [217, 267] on p "18285953197" at bounding box center [211, 265] width 94 height 19
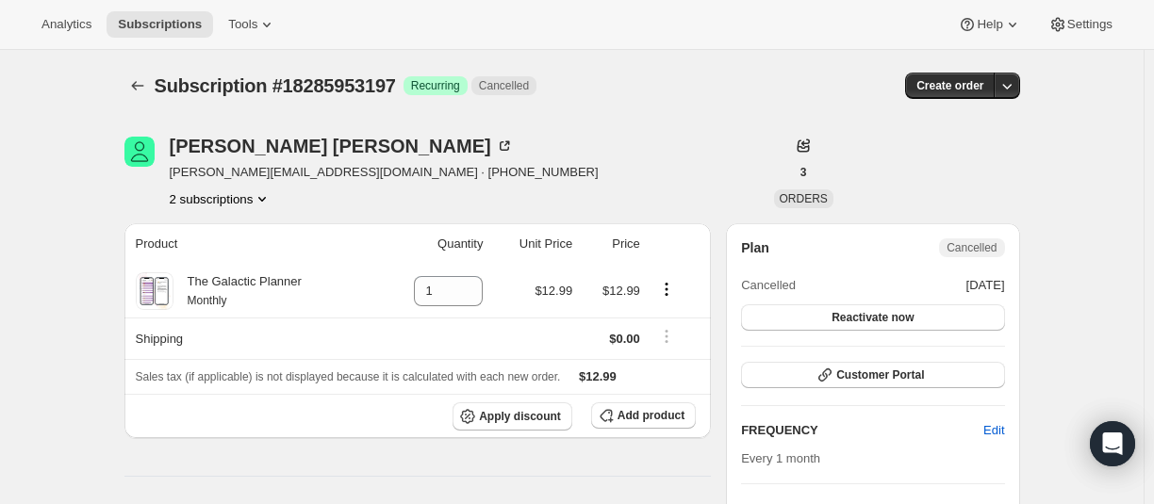
click at [211, 202] on button "2 subscriptions" at bounding box center [221, 199] width 103 height 19
click at [205, 230] on span "18124505261" at bounding box center [196, 234] width 75 height 14
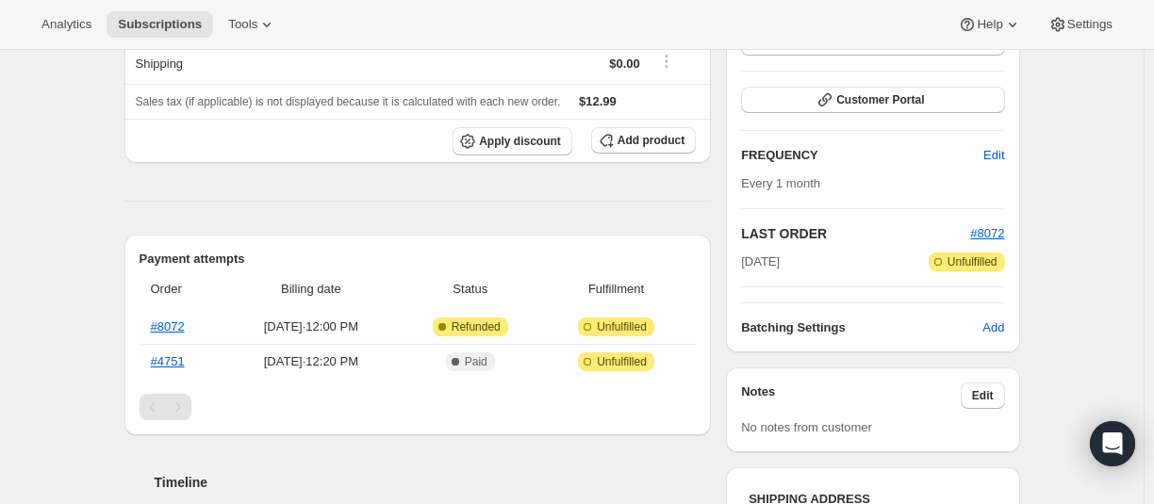
scroll to position [34, 0]
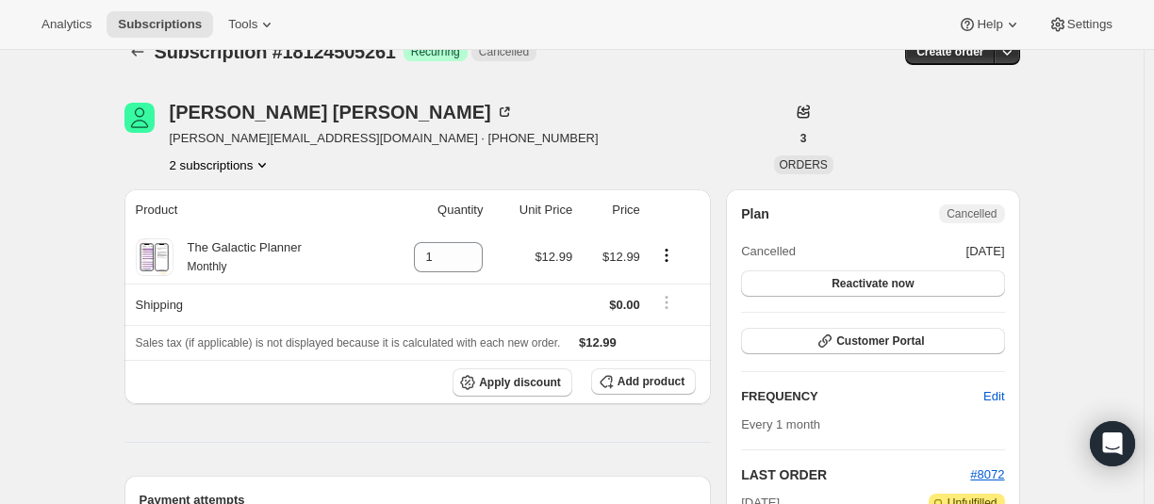
drag, startPoint x: 239, startPoint y: 167, endPoint x: 223, endPoint y: 173, distance: 16.5
click at [238, 167] on button "2 subscriptions" at bounding box center [221, 165] width 103 height 19
click at [197, 223] on span "18285953197" at bounding box center [224, 232] width 131 height 19
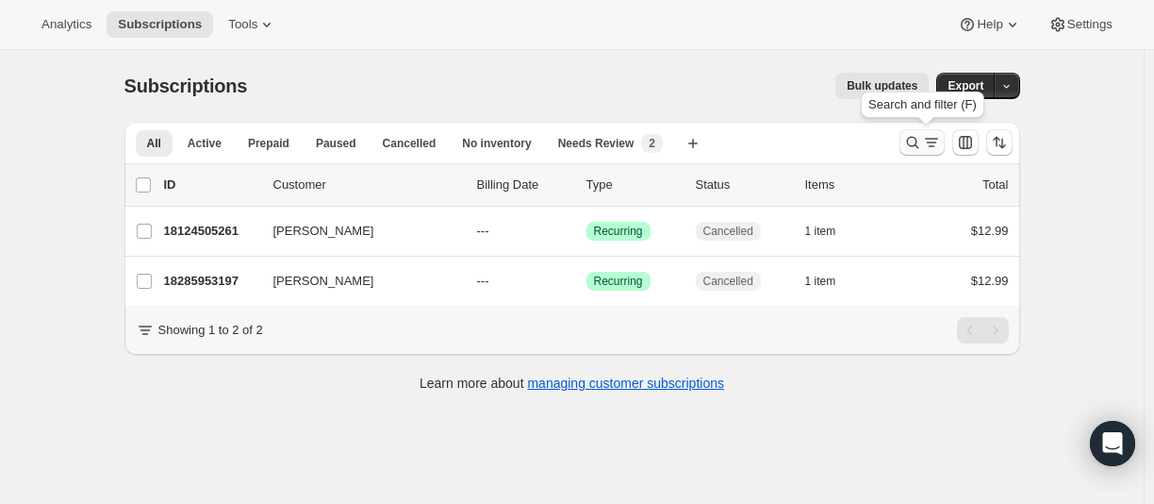
click at [918, 143] on icon "Search and filter results" at bounding box center [912, 142] width 19 height 19
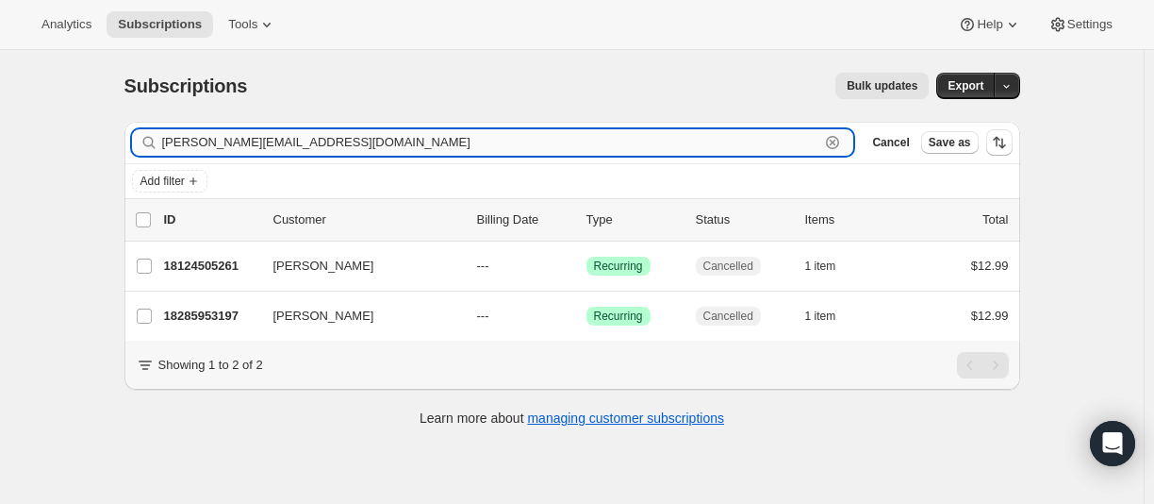
click at [202, 140] on input "[PERSON_NAME][EMAIL_ADDRESS][DOMAIN_NAME]" at bounding box center [491, 142] width 658 height 26
paste input "[EMAIL_ADDRESS][DOMAIN_NAME]"
type input "[EMAIL_ADDRESS][DOMAIN_NAME]"
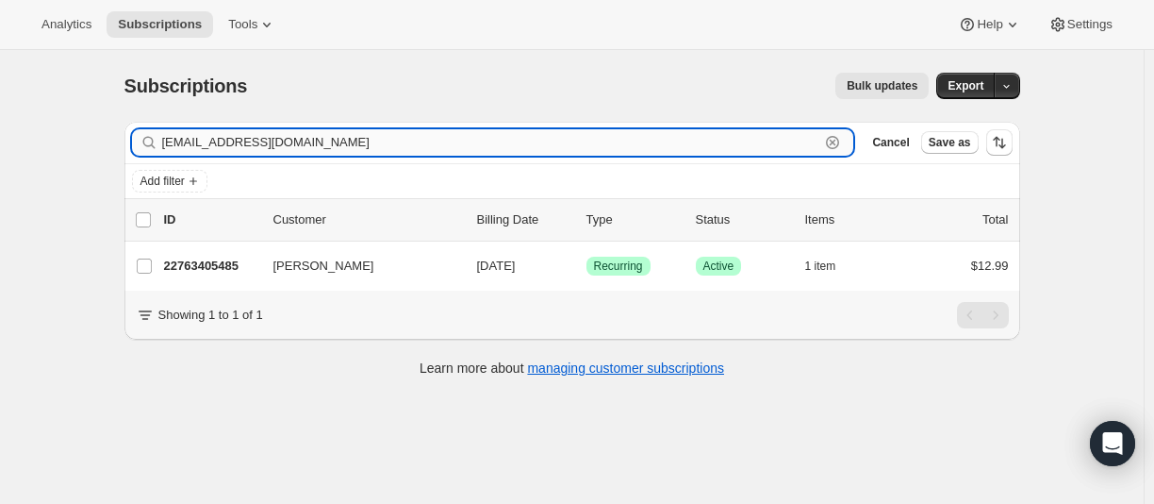
click at [293, 143] on input "[EMAIL_ADDRESS][DOMAIN_NAME]" at bounding box center [491, 142] width 658 height 26
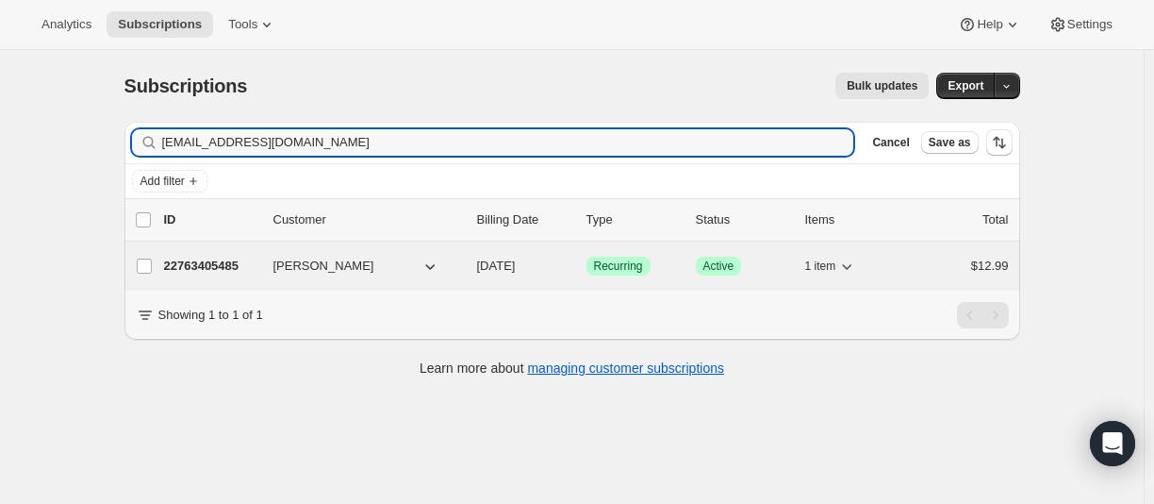
click at [212, 269] on p "22763405485" at bounding box center [211, 265] width 94 height 19
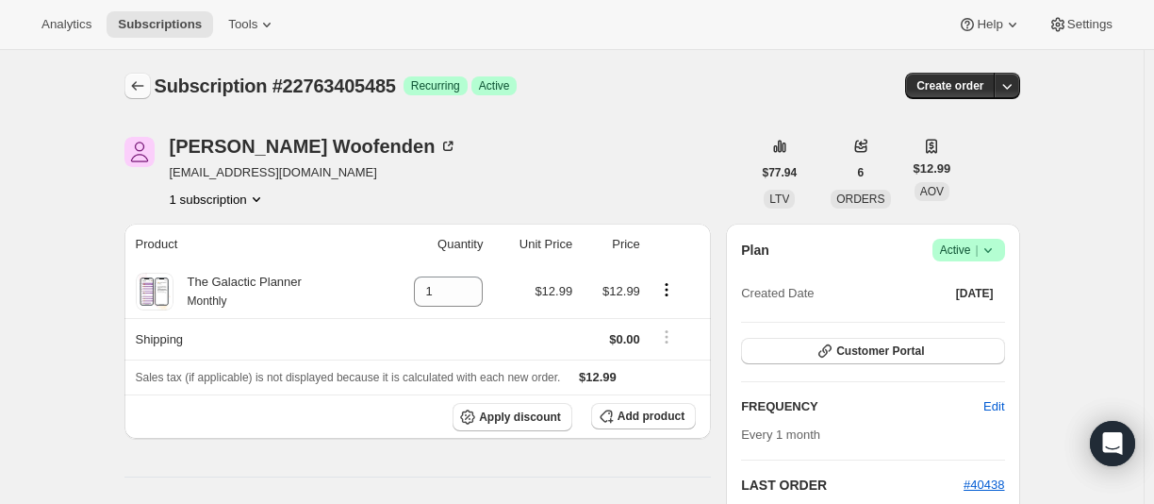
click at [141, 89] on icon "Subscriptions" at bounding box center [137, 85] width 19 height 19
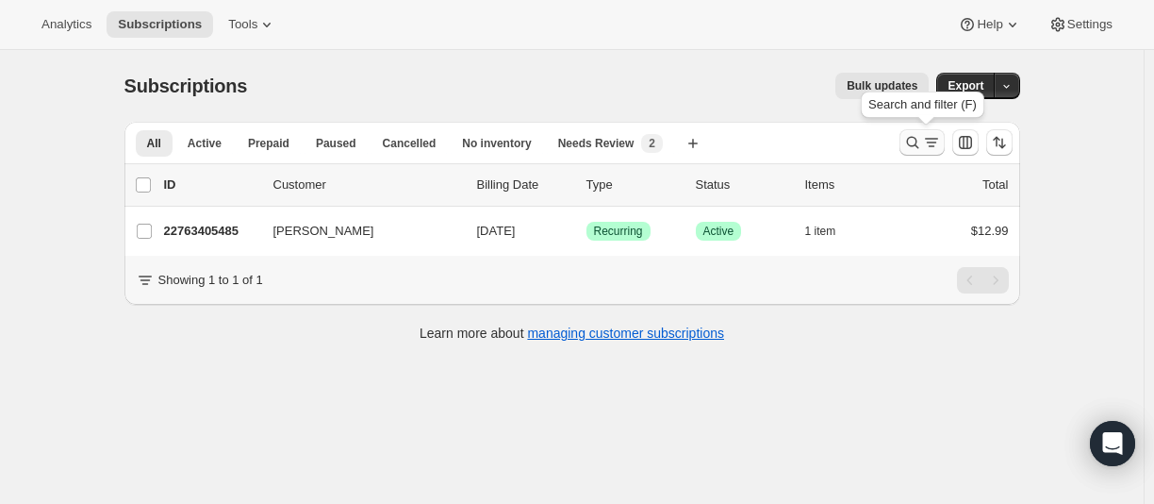
click at [913, 147] on icon "Search and filter results" at bounding box center [912, 142] width 19 height 19
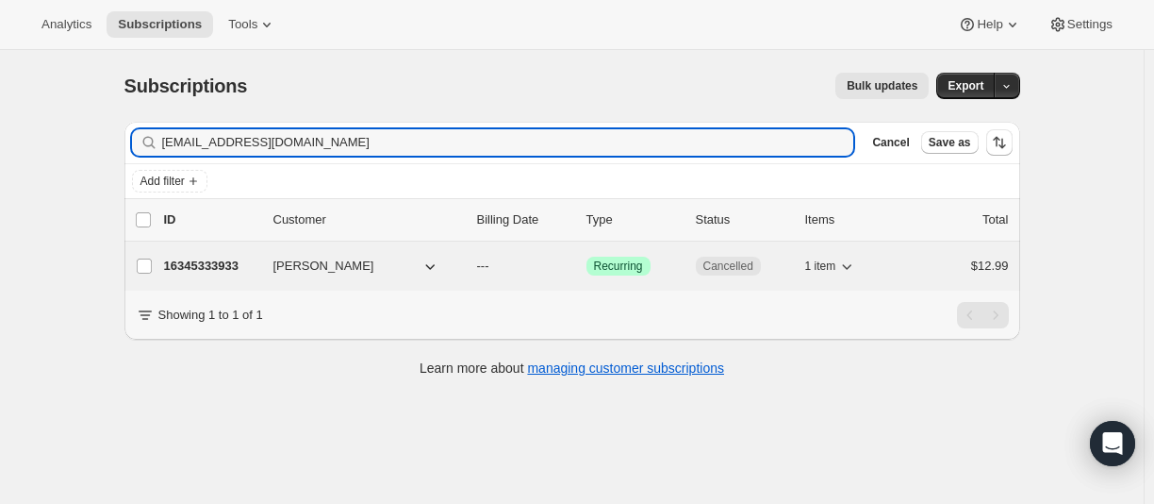
type input "[EMAIL_ADDRESS][DOMAIN_NAME]"
click at [227, 268] on p "16345333933" at bounding box center [211, 265] width 94 height 19
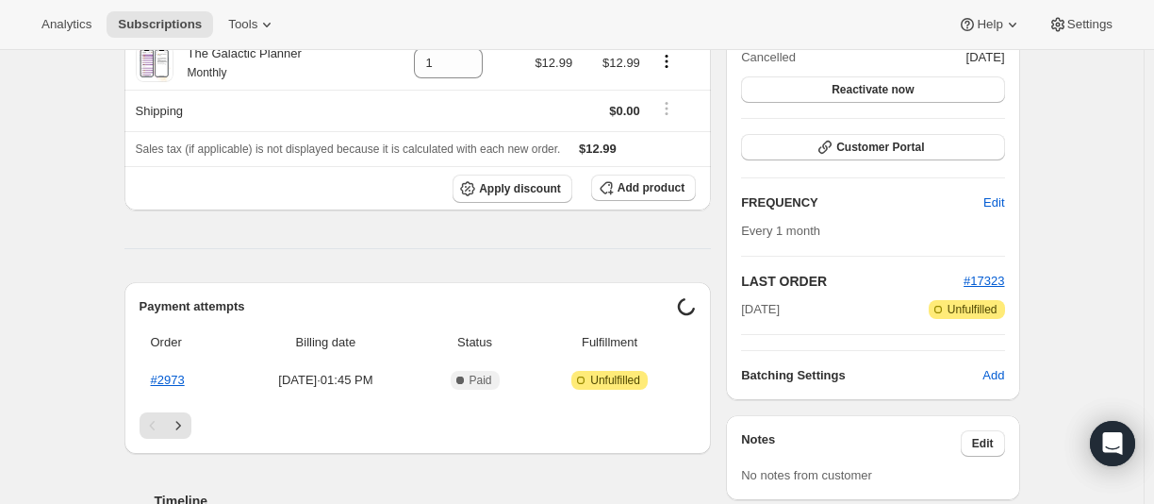
scroll to position [377, 0]
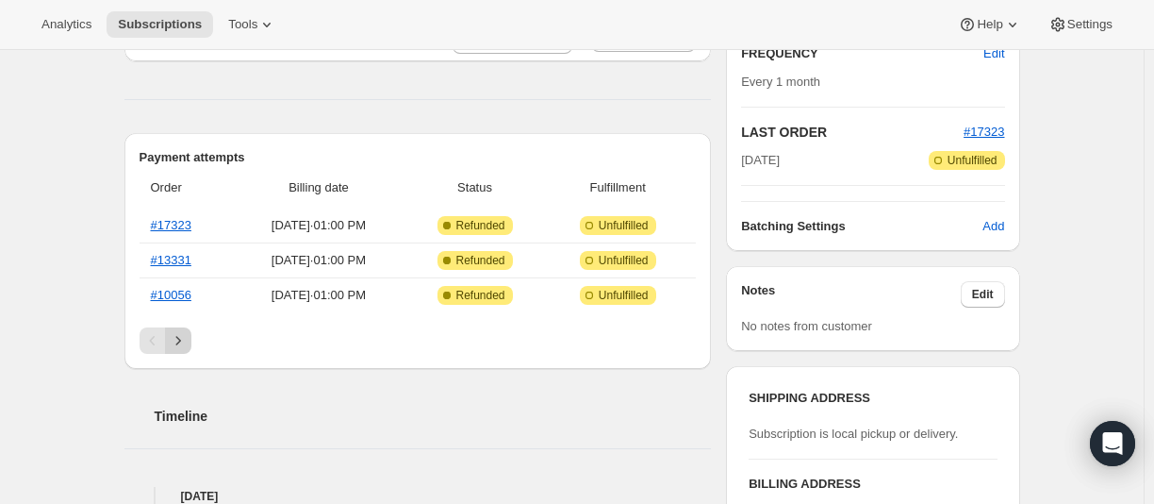
click at [186, 334] on icon "Next" at bounding box center [178, 340] width 19 height 19
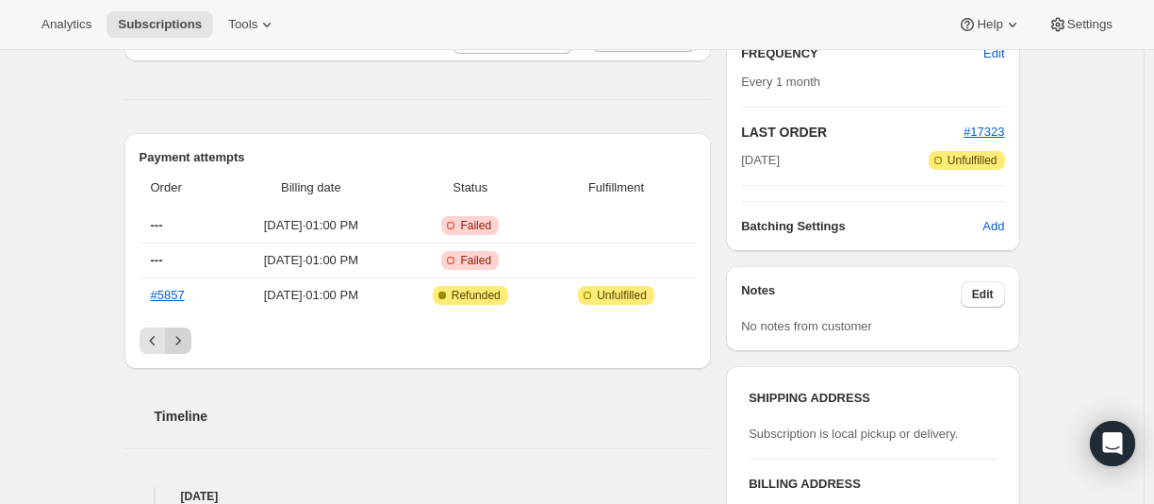
click at [182, 351] on button "Next" at bounding box center [178, 340] width 26 height 26
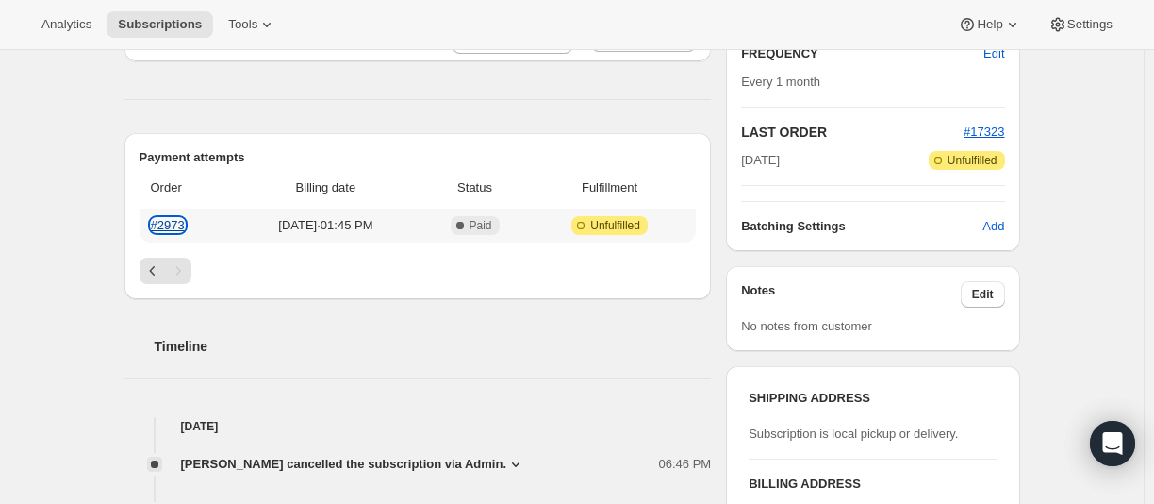
click at [181, 225] on link "#2973" at bounding box center [168, 225] width 34 height 14
click at [154, 266] on icon "Previous" at bounding box center [152, 270] width 19 height 19
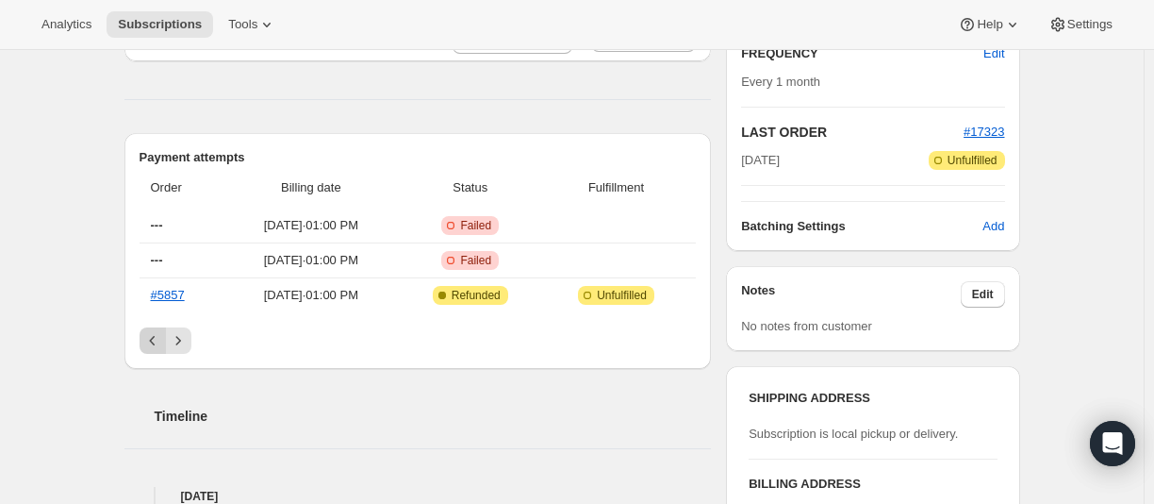
click at [151, 341] on icon "Previous" at bounding box center [152, 340] width 19 height 19
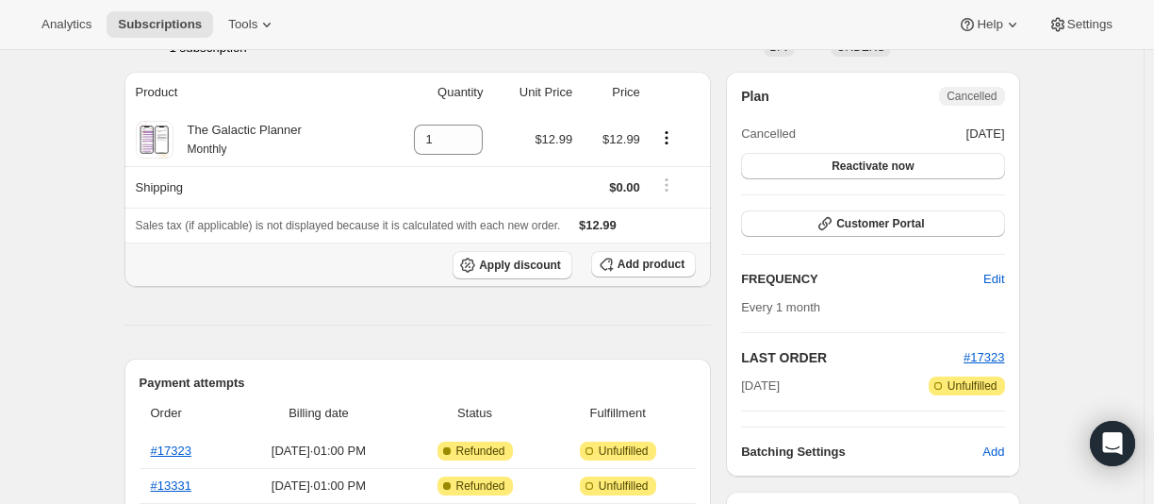
scroll to position [11, 0]
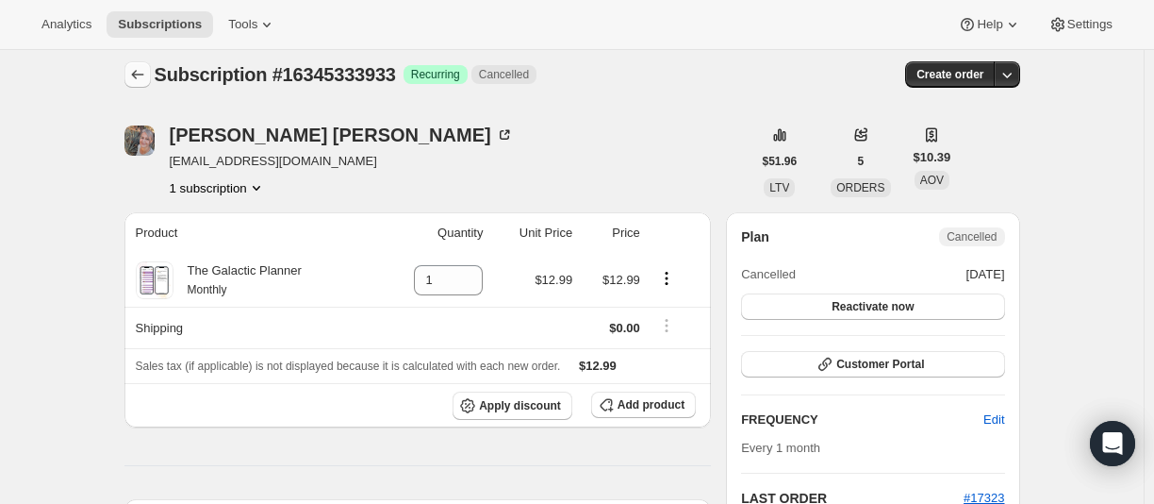
click at [139, 74] on icon "Subscriptions" at bounding box center [137, 74] width 19 height 19
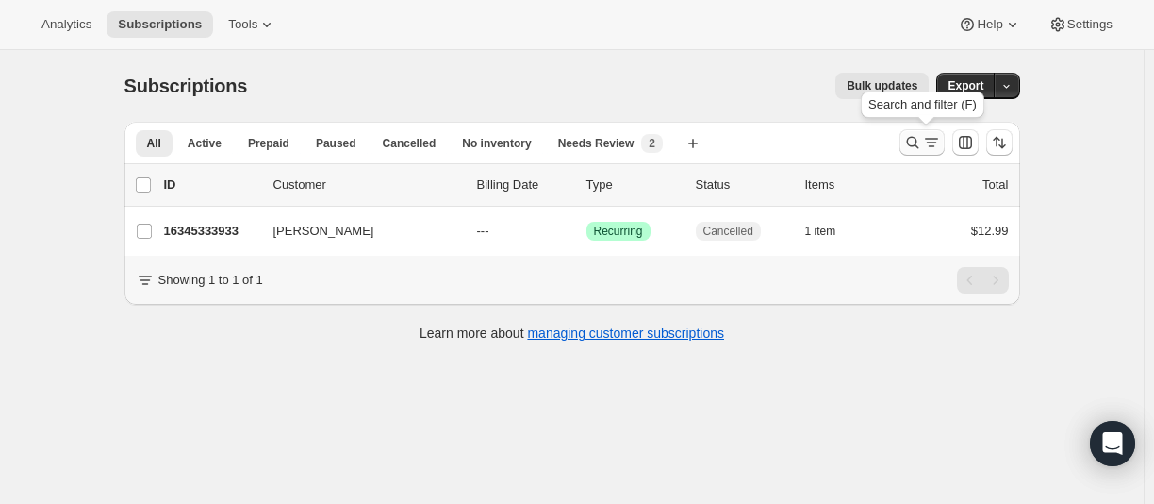
click at [914, 140] on icon "Search and filter results" at bounding box center [912, 142] width 19 height 19
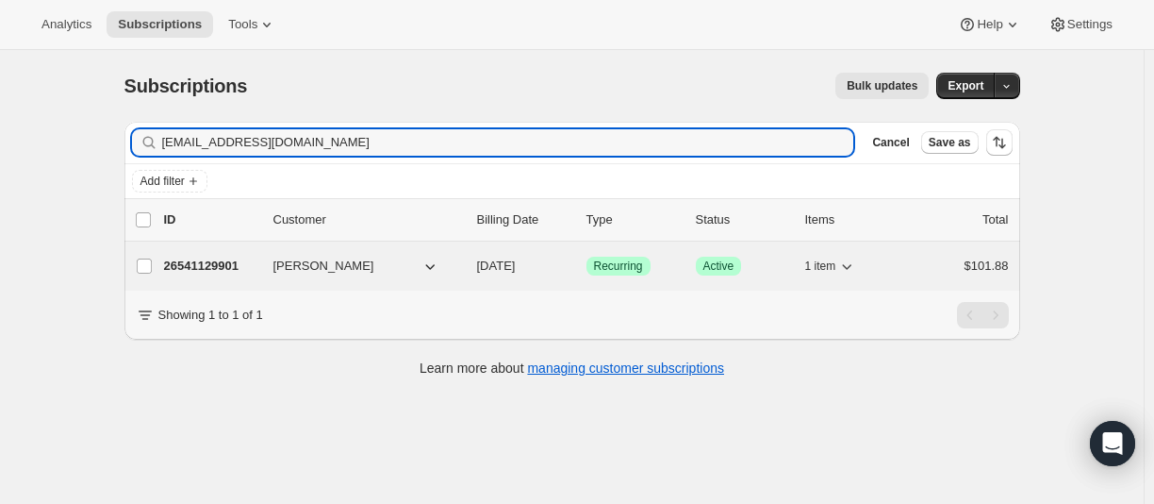
type input "[EMAIL_ADDRESS][DOMAIN_NAME]"
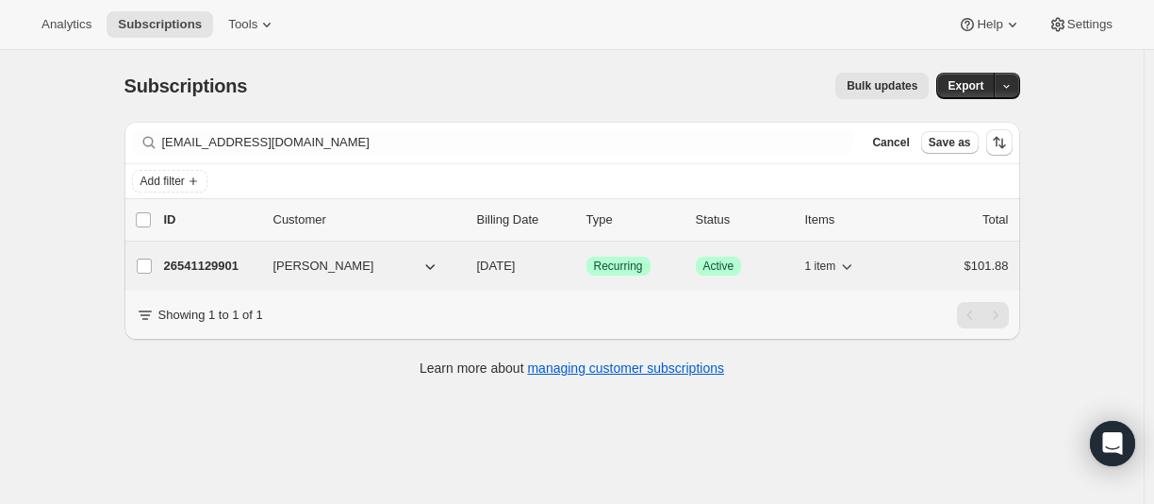
click at [223, 266] on p "26541129901" at bounding box center [211, 265] width 94 height 19
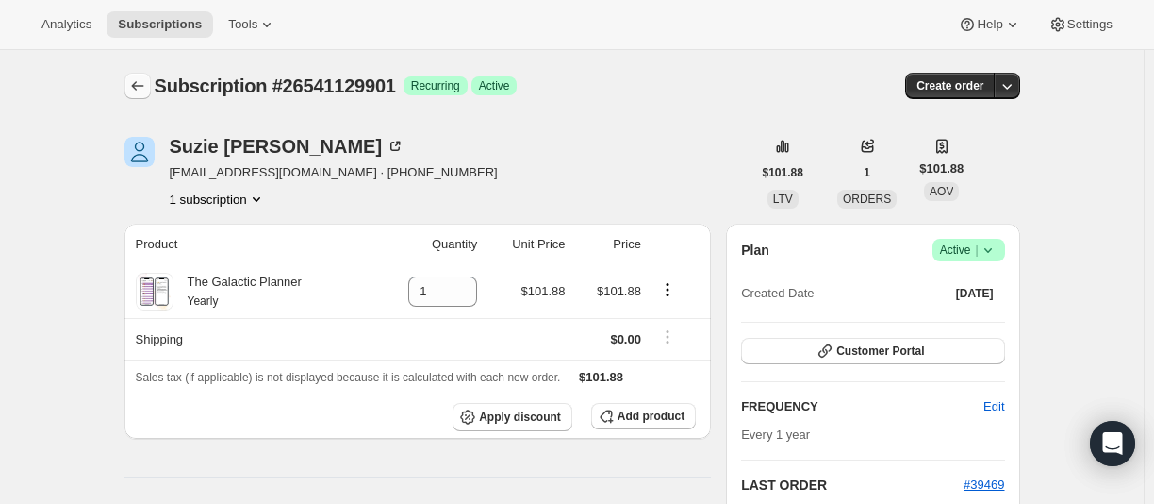
click at [143, 87] on icon "Subscriptions" at bounding box center [137, 85] width 19 height 19
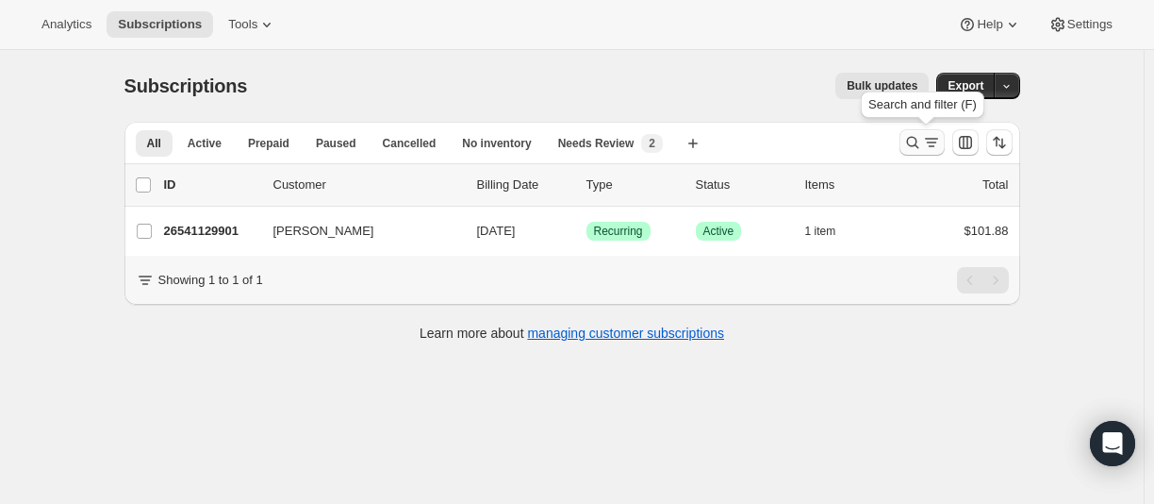
click at [914, 148] on icon "Search and filter results" at bounding box center [912, 142] width 19 height 19
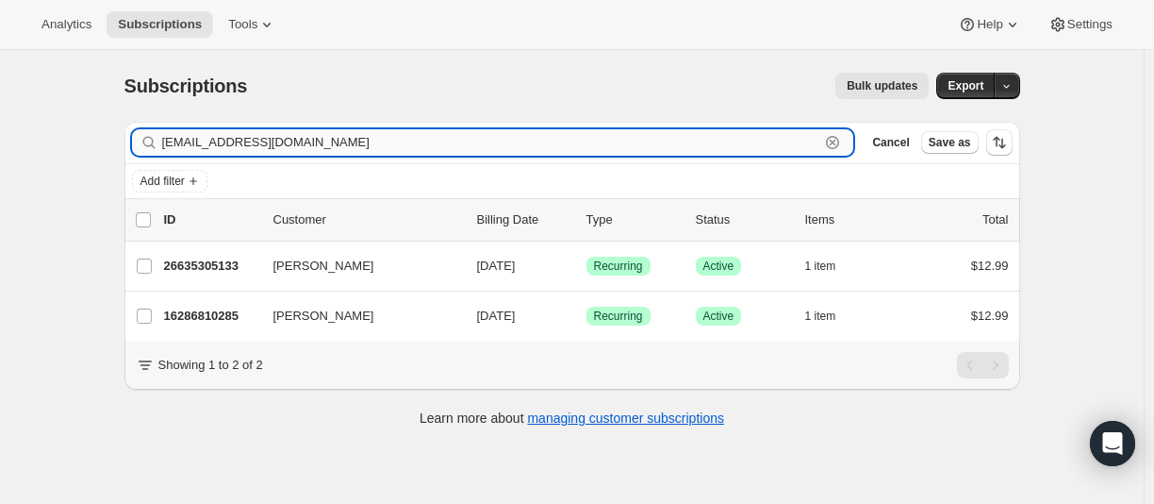
click at [269, 148] on input "[EMAIL_ADDRESS][DOMAIN_NAME]" at bounding box center [491, 142] width 658 height 26
paste input "[EMAIL_ADDRESS]"
click at [286, 143] on input "[EMAIL_ADDRESS][DOMAIN_NAME]" at bounding box center [491, 142] width 658 height 26
paste input "rubrics.doting.0x"
type input "[EMAIL_ADDRESS][DOMAIN_NAME]"
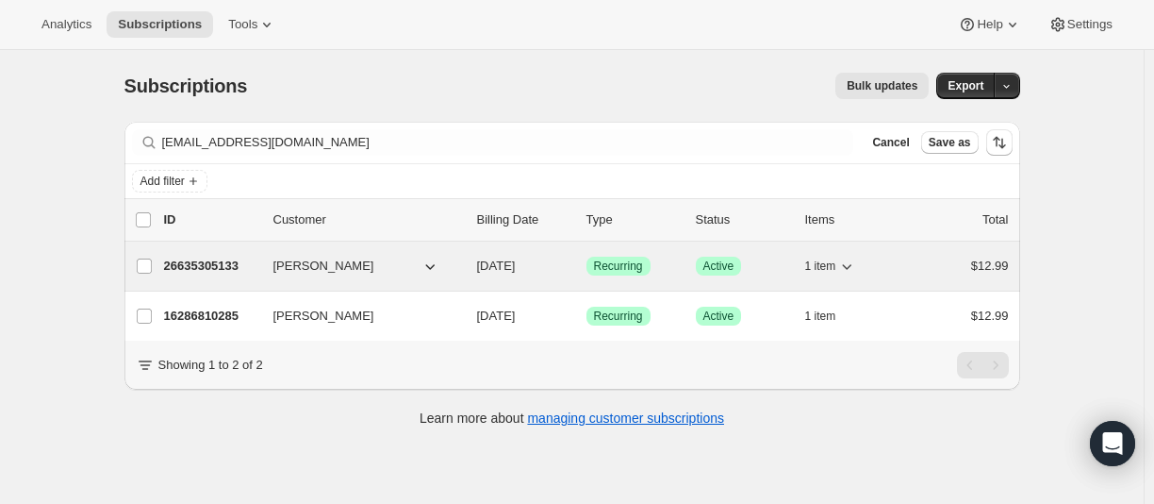
click at [214, 270] on p "26635305133" at bounding box center [211, 265] width 94 height 19
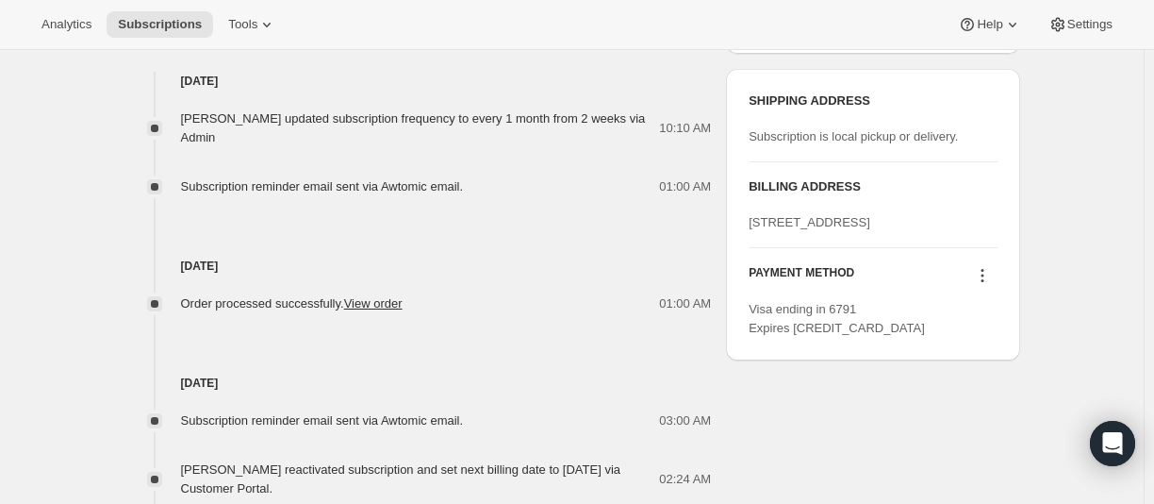
scroll to position [784, 0]
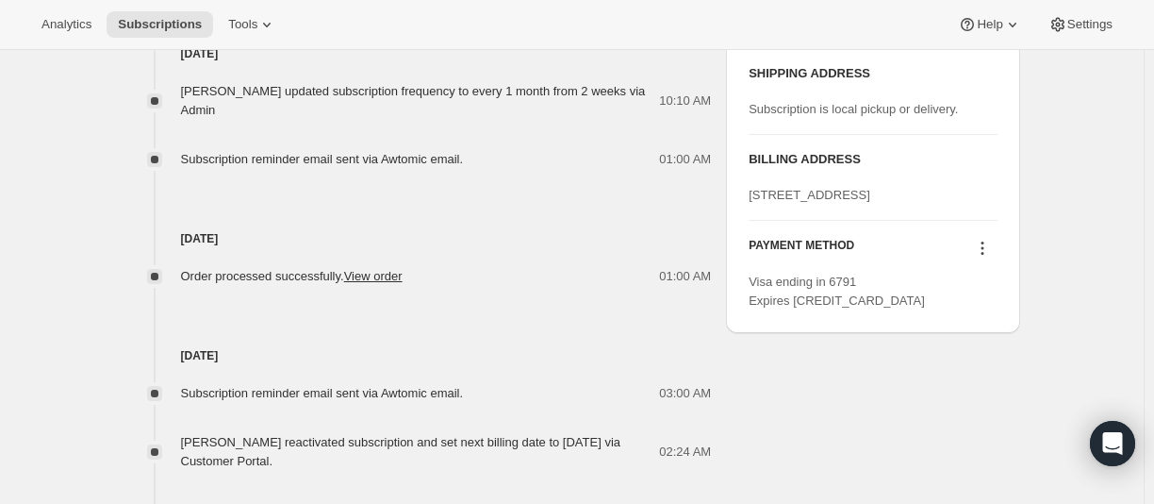
click at [984, 257] on icon at bounding box center [982, 248] width 19 height 19
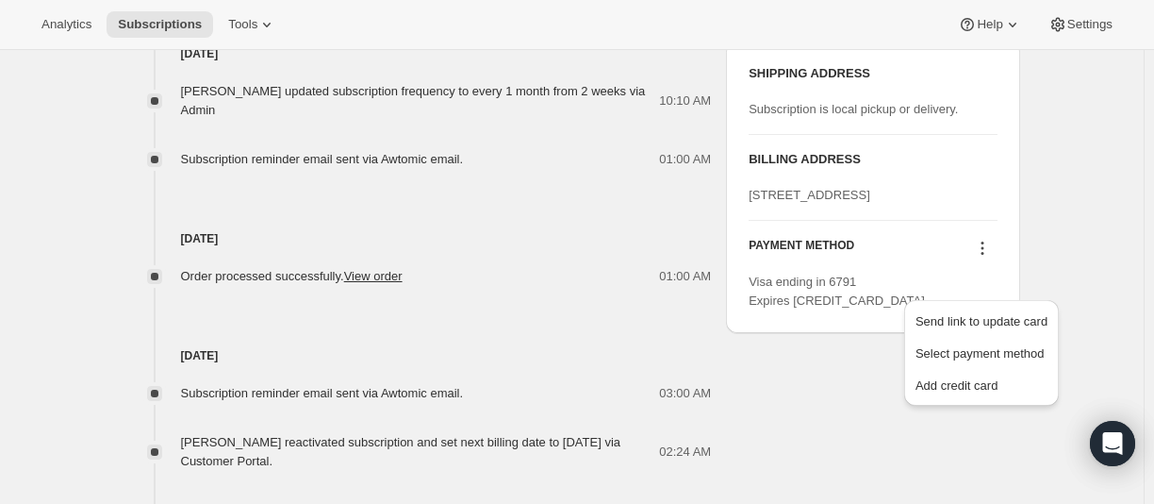
click at [989, 257] on icon at bounding box center [982, 248] width 19 height 19
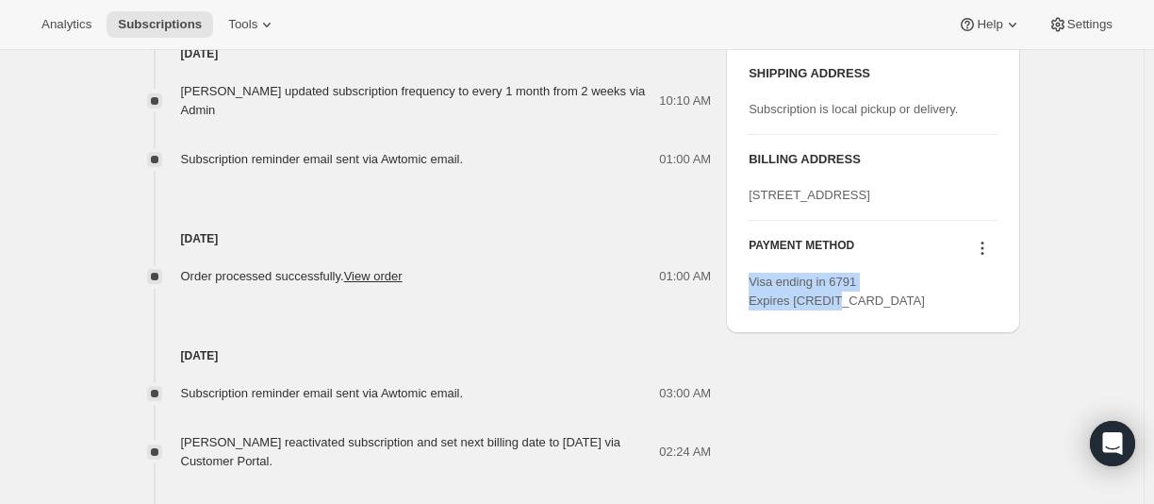
drag, startPoint x: 818, startPoint y: 334, endPoint x: 256, endPoint y: 259, distance: 567.8
click at [743, 321] on div "SHIPPING ADDRESS Subscription is local pickup or delivery. [PERSON_NAME] ADDRES…" at bounding box center [872, 186] width 293 height 291
copy span "Visa ending in 6791 Expires [CREDIT_CARD_DATA]"
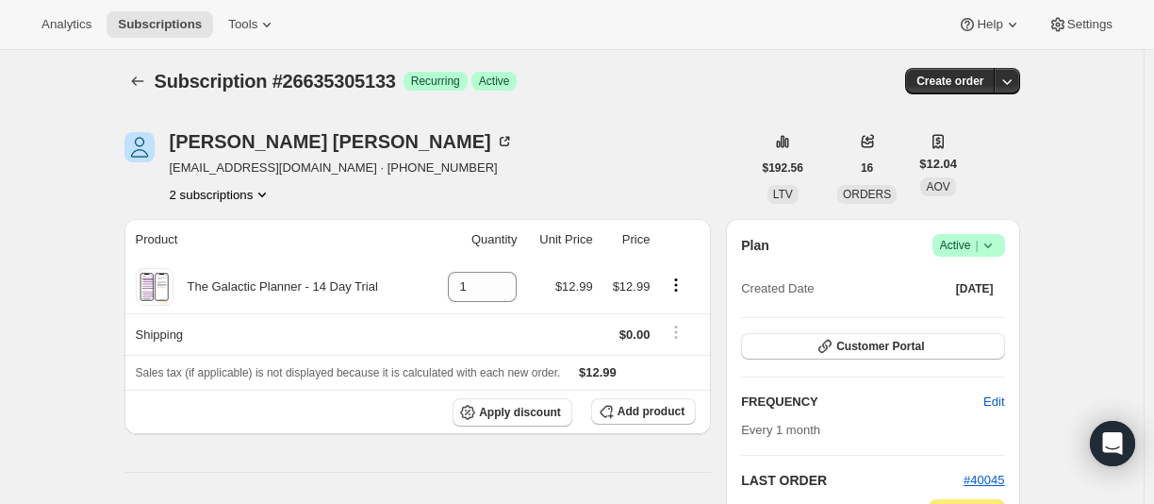
scroll to position [0, 0]
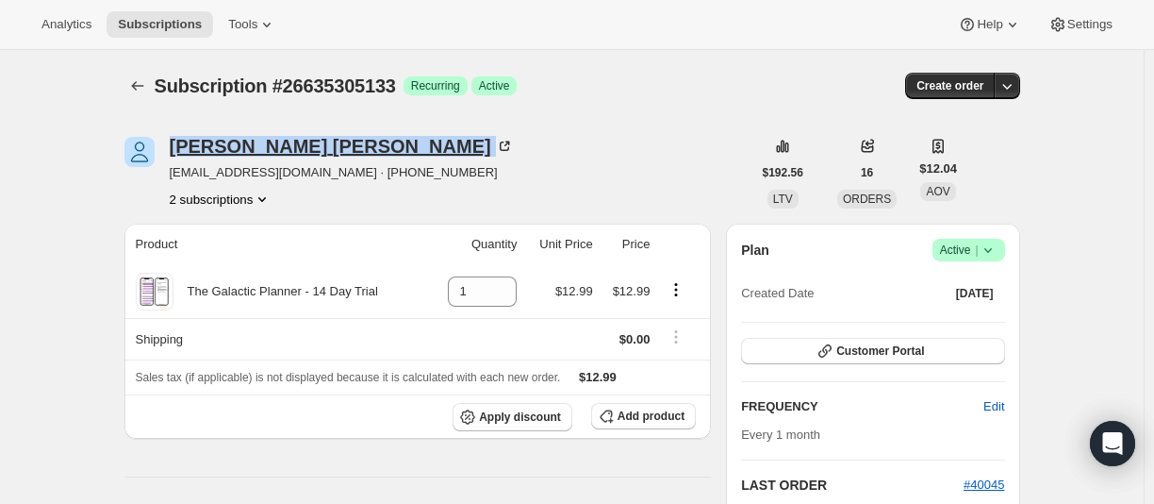
drag, startPoint x: 161, startPoint y: 145, endPoint x: 326, endPoint y: 146, distance: 165.0
click at [326, 146] on div "[PERSON_NAME] [EMAIL_ADDRESS][DOMAIN_NAME] · [PHONE_NUMBER] 2 subscriptions" at bounding box center [437, 173] width 627 height 72
copy div "[PERSON_NAME]"
click at [140, 84] on icon "Subscriptions" at bounding box center [137, 85] width 19 height 19
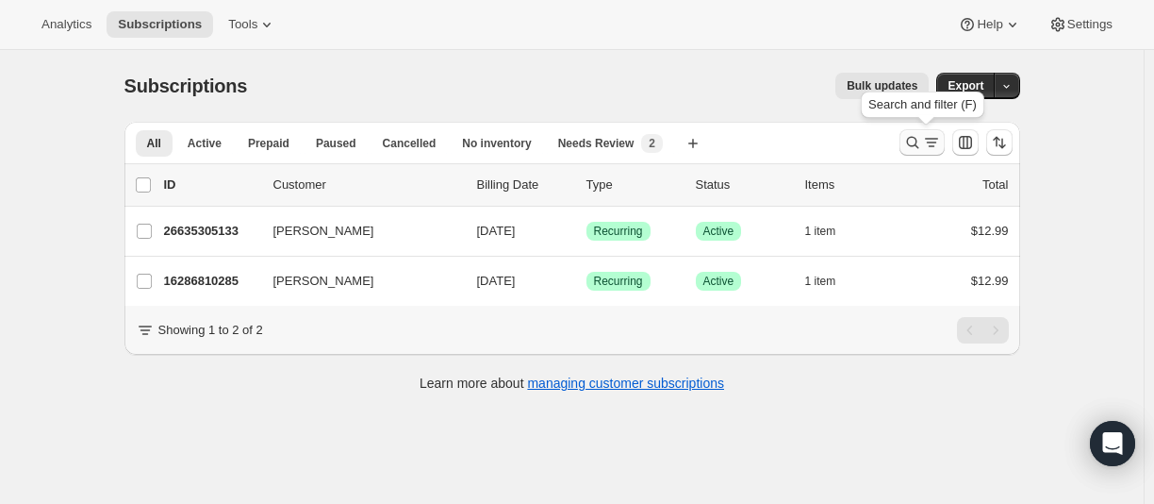
click at [918, 143] on icon "Search and filter results" at bounding box center [912, 142] width 19 height 19
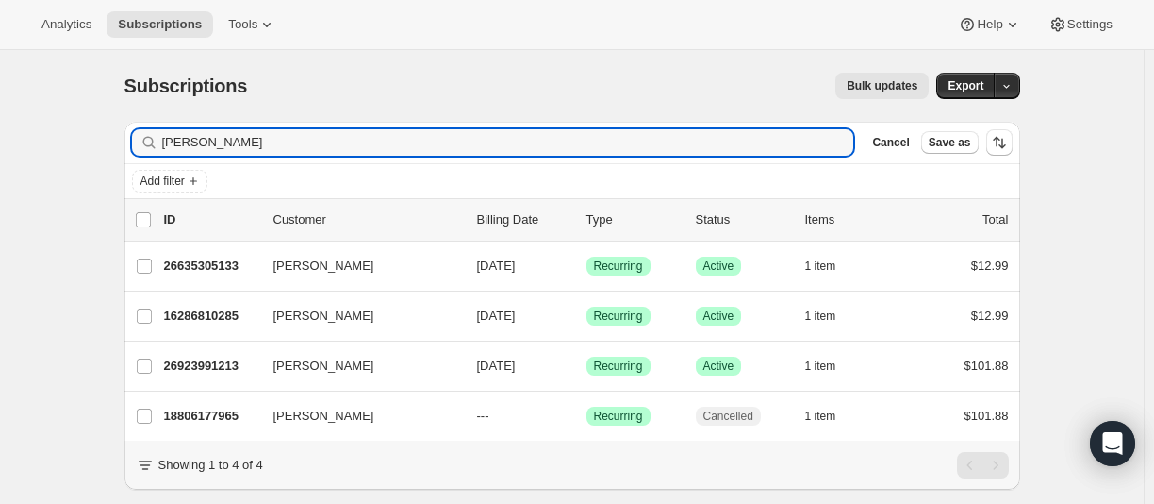
type input "[EMAIL_ADDRESS][DOMAIN_NAME]"
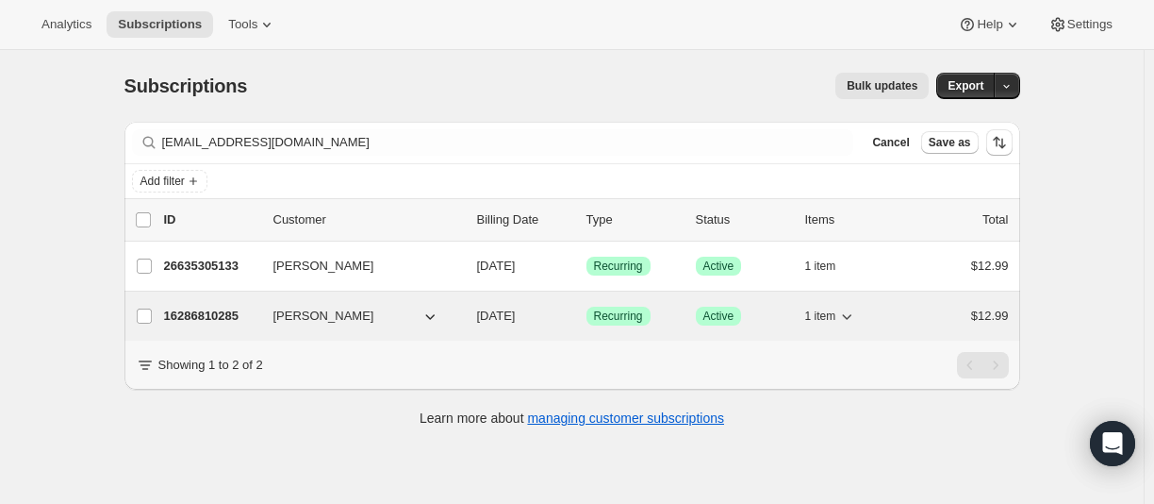
click at [216, 323] on p "16286810285" at bounding box center [211, 315] width 94 height 19
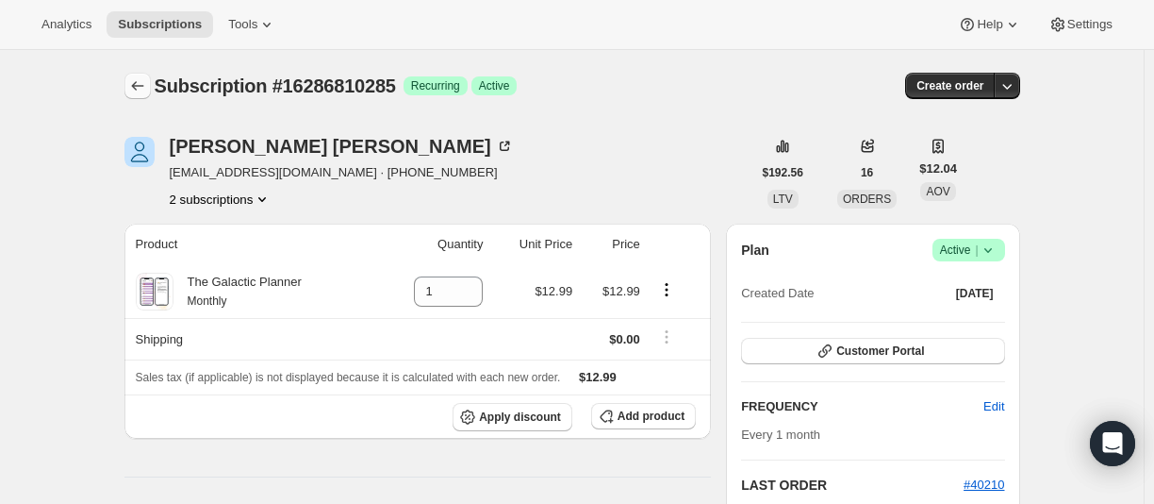
click at [141, 91] on icon "Subscriptions" at bounding box center [137, 85] width 19 height 19
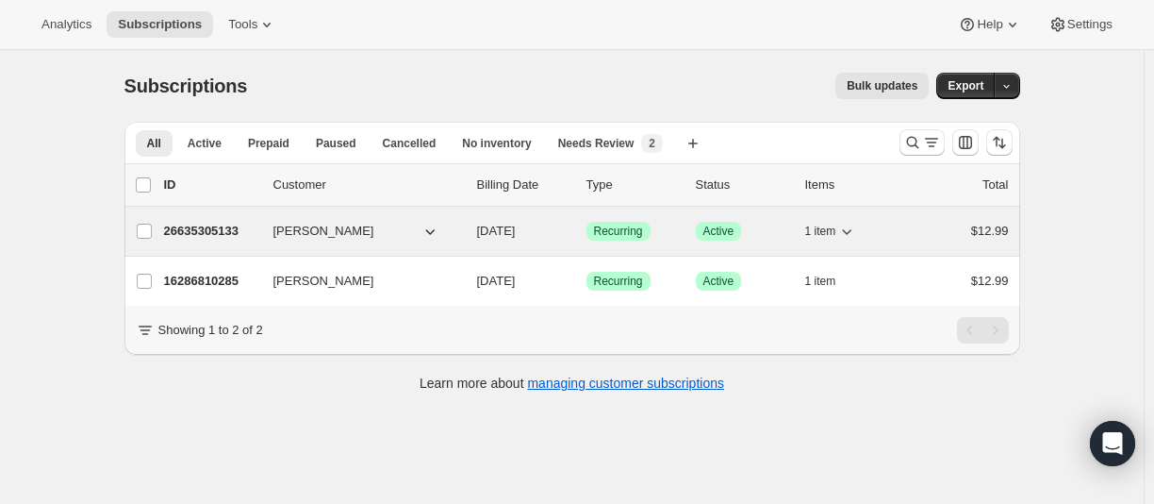
click at [238, 231] on p "26635305133" at bounding box center [211, 231] width 94 height 19
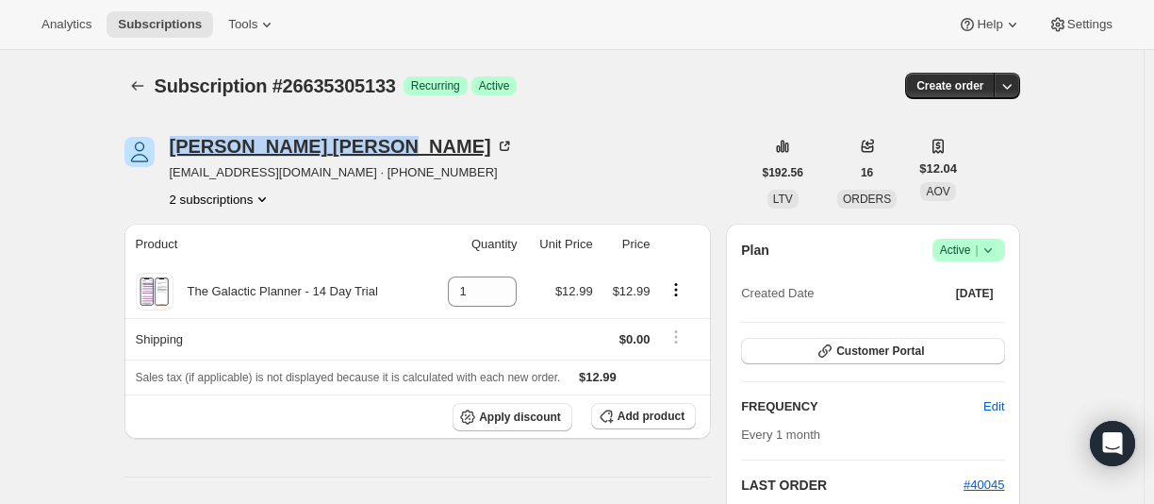
drag, startPoint x: 169, startPoint y: 143, endPoint x: 318, endPoint y: 149, distance: 149.1
click at [318, 149] on div "[PERSON_NAME] [EMAIL_ADDRESS][DOMAIN_NAME] · [PHONE_NUMBER] 2 subscriptions" at bounding box center [437, 173] width 627 height 72
copy div "[PERSON_NAME]"
click at [135, 84] on icon "Subscriptions" at bounding box center [137, 85] width 19 height 19
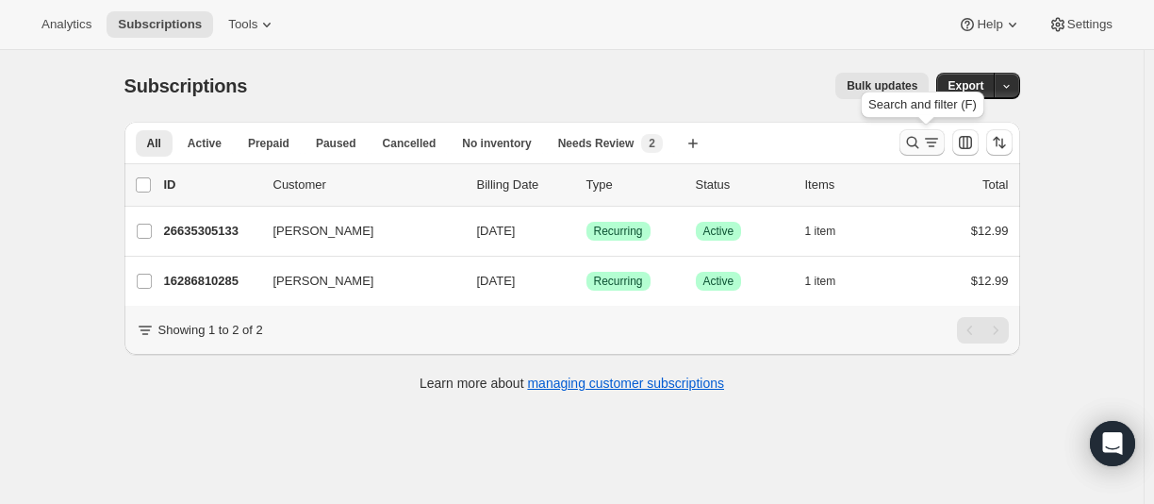
click at [908, 139] on icon "Search and filter results" at bounding box center [912, 142] width 19 height 19
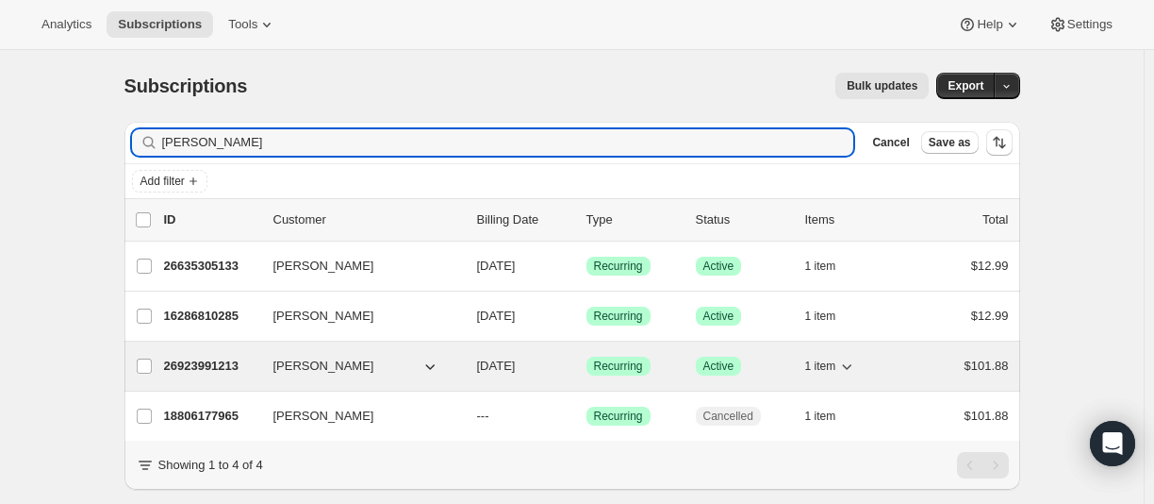
type input "[PERSON_NAME]"
click at [193, 363] on p "26923991213" at bounding box center [211, 365] width 94 height 19
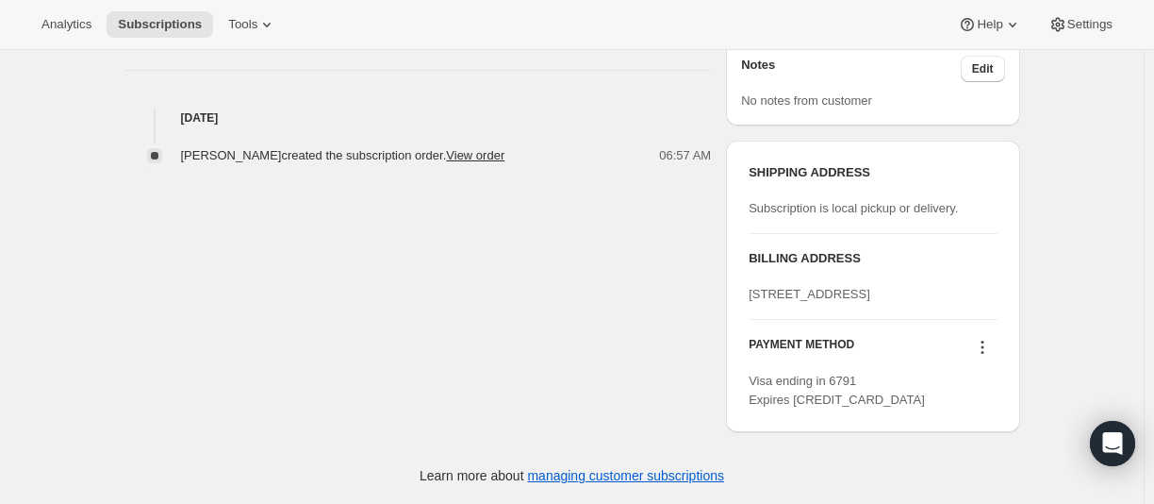
scroll to position [721, 0]
drag, startPoint x: 867, startPoint y: 400, endPoint x: 225, endPoint y: 369, distance: 641.9
click at [751, 382] on div "SHIPPING ADDRESS Subscription is local pickup or delivery. [PERSON_NAME] ADDRES…" at bounding box center [872, 285] width 293 height 291
copy span "Visa ending in 6791 Expires [CREDIT_CARD_DATA]"
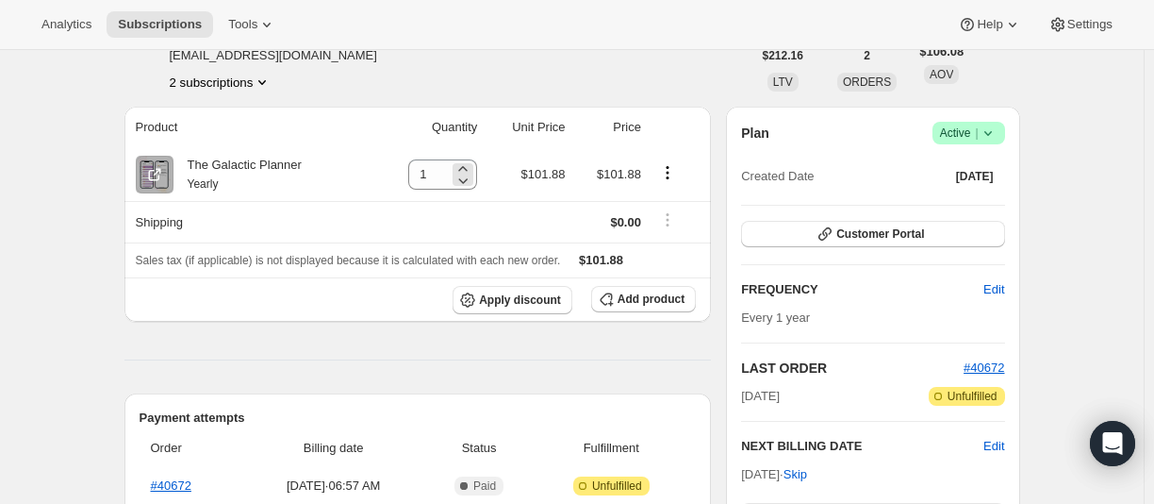
scroll to position [0, 0]
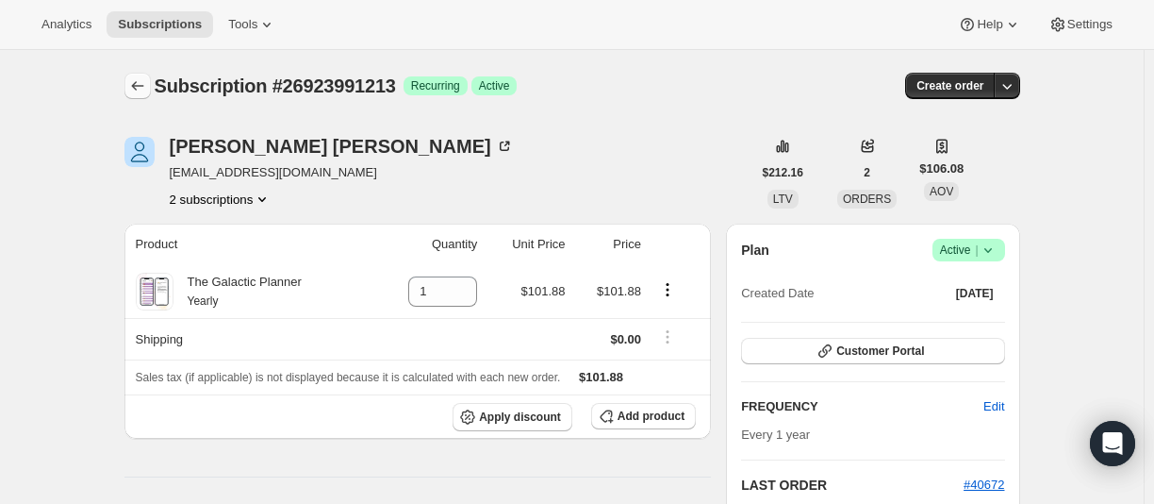
click at [137, 88] on icon "Subscriptions" at bounding box center [137, 85] width 19 height 19
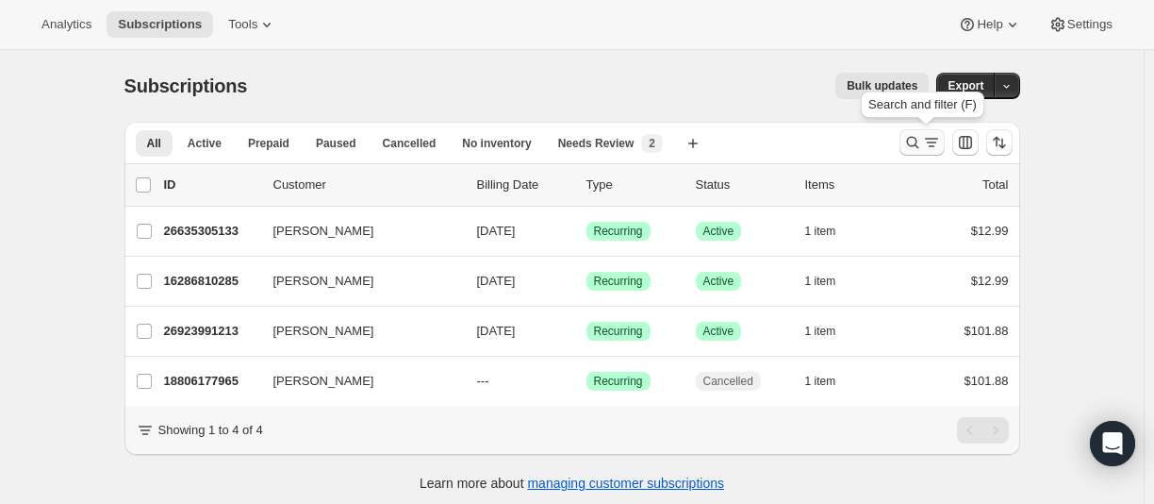
click at [909, 145] on icon "Search and filter results" at bounding box center [912, 142] width 19 height 19
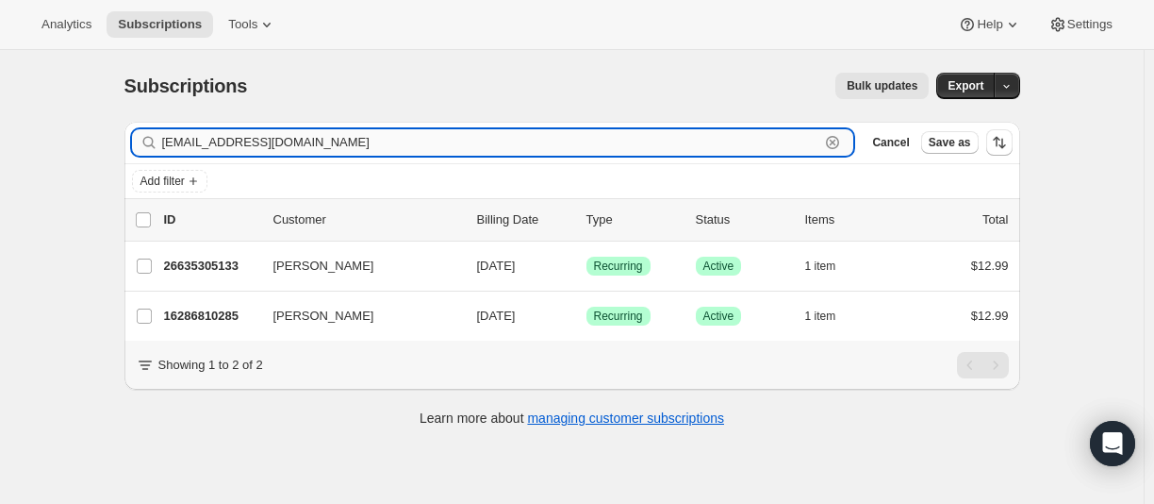
click at [191, 145] on input "[EMAIL_ADDRESS][DOMAIN_NAME]" at bounding box center [491, 142] width 658 height 26
paste input "g.ersten.[PERSON_NAME]"
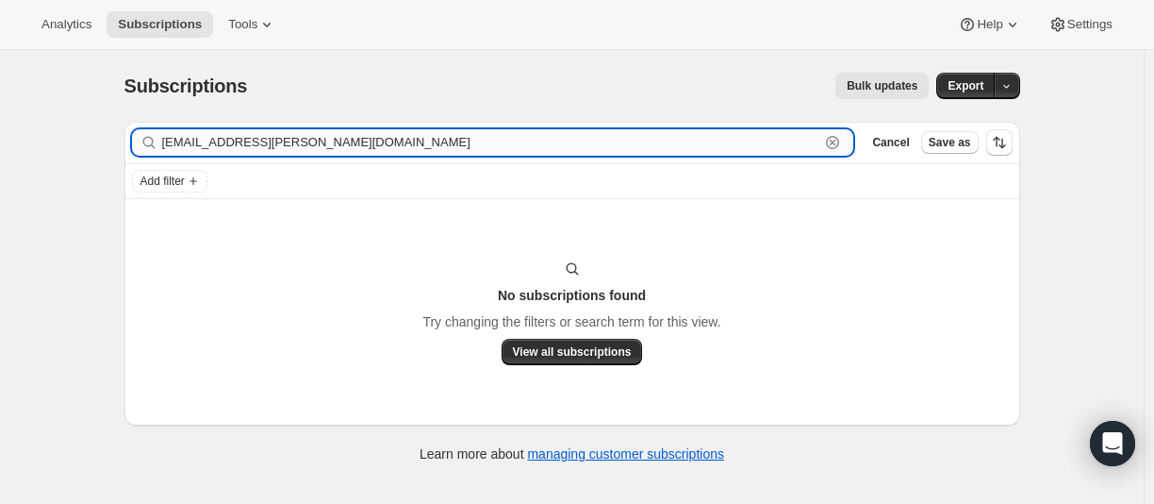
click at [227, 131] on input "[EMAIL_ADDRESS][PERSON_NAME][DOMAIN_NAME]" at bounding box center [491, 142] width 658 height 26
paste input "text"
click at [242, 143] on input "[EMAIL_ADDRESS][PERSON_NAME][DOMAIN_NAME]" at bounding box center [491, 142] width 658 height 26
paste input "26573504685"
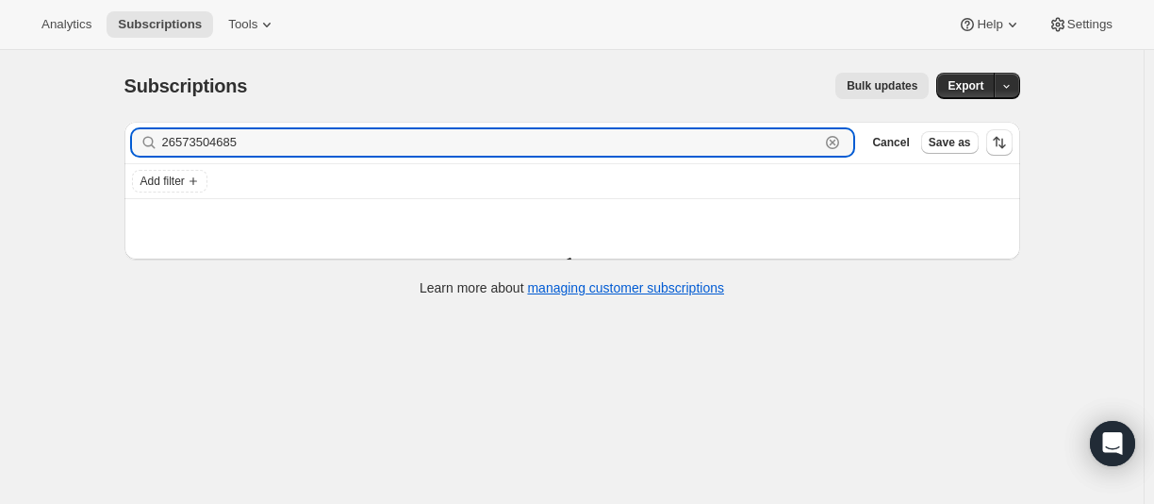
type input "26573504685"
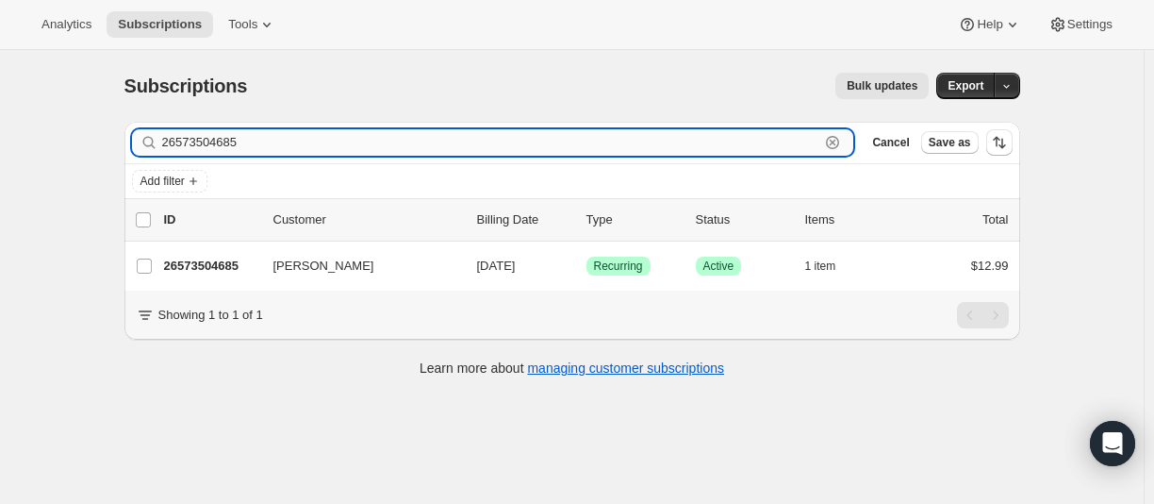
click at [259, 140] on input "26573504685" at bounding box center [491, 142] width 658 height 26
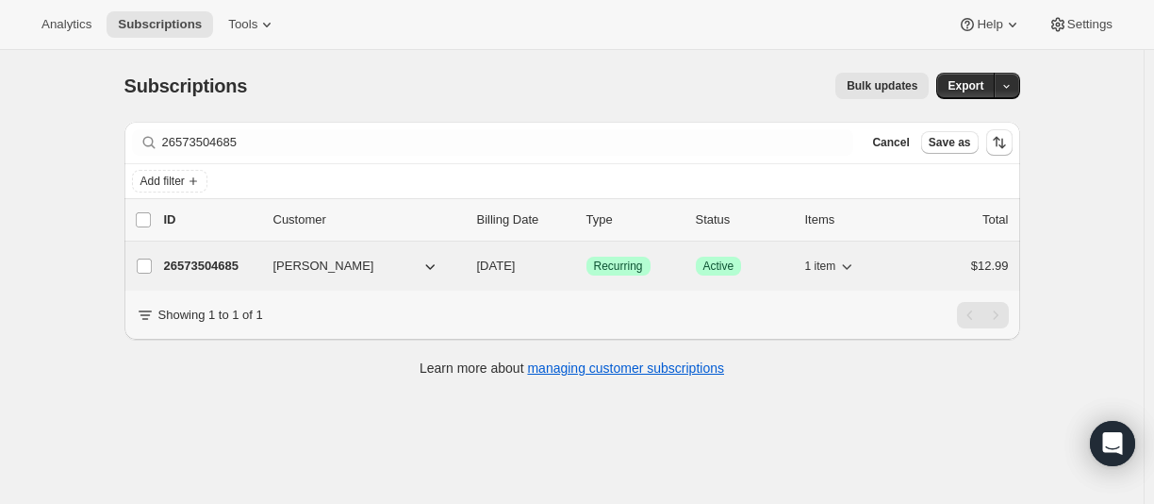
click at [197, 257] on p "26573504685" at bounding box center [211, 265] width 94 height 19
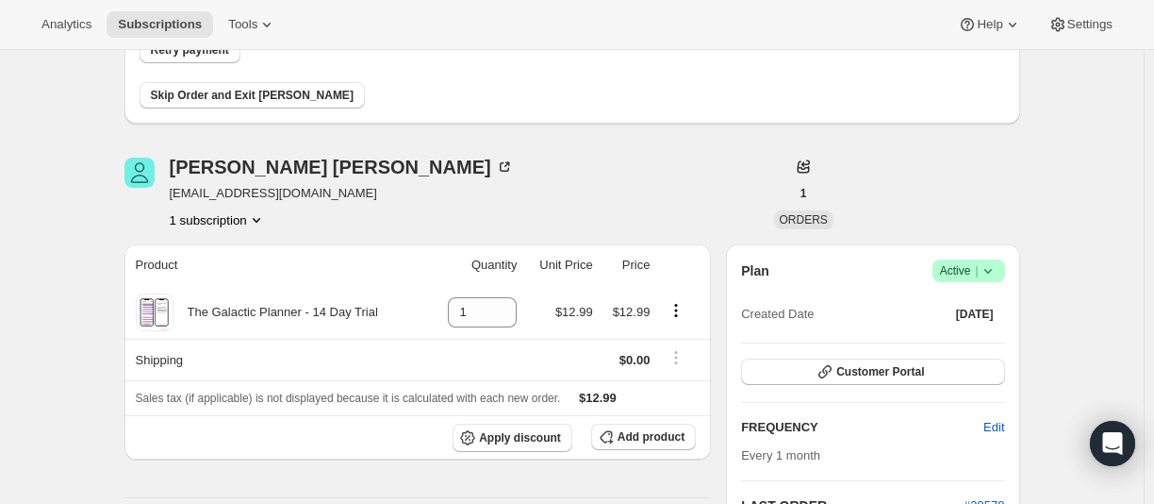
scroll to position [192, 0]
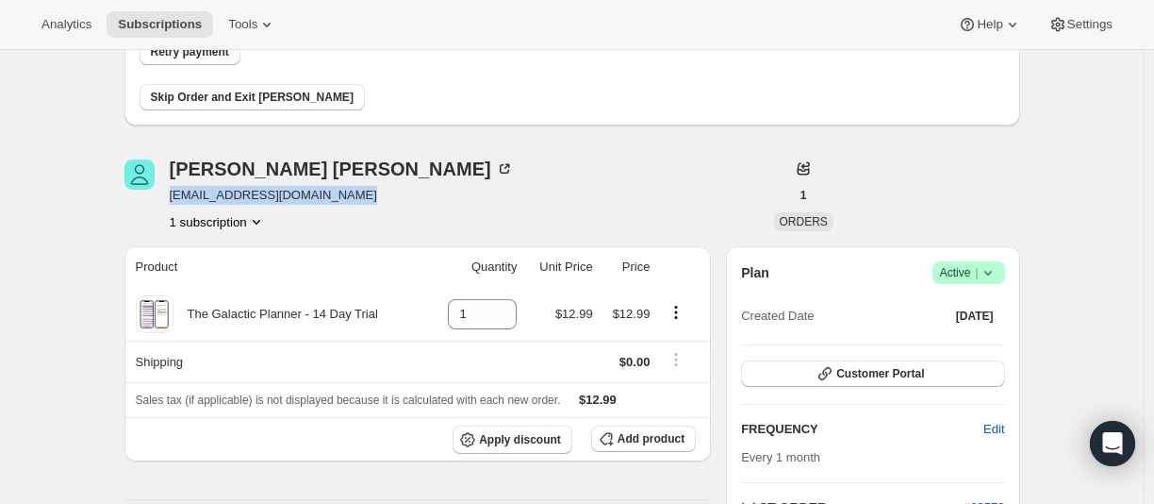
drag, startPoint x: 369, startPoint y: 190, endPoint x: 174, endPoint y: 200, distance: 194.5
click at [174, 200] on span "[EMAIL_ADDRESS][DOMAIN_NAME]" at bounding box center [342, 195] width 344 height 19
copy span "[EMAIL_ADDRESS][DOMAIN_NAME]"
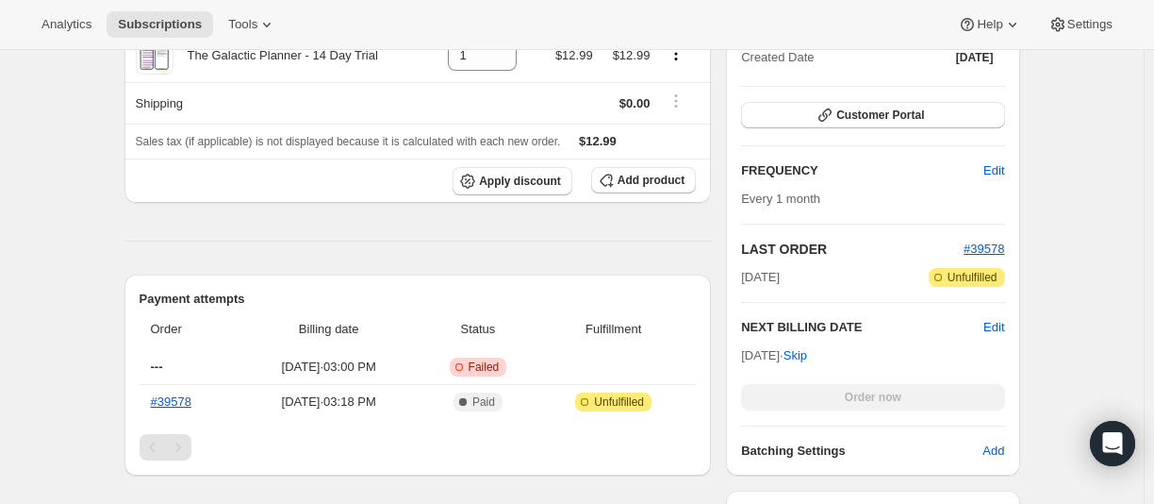
scroll to position [287, 0]
